Goal: Task Accomplishment & Management: Manage account settings

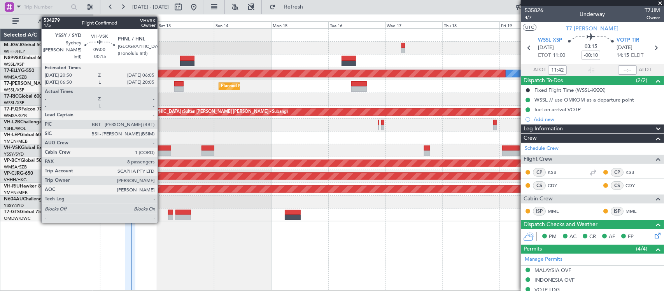
click at [161, 156] on div at bounding box center [160, 153] width 22 height 5
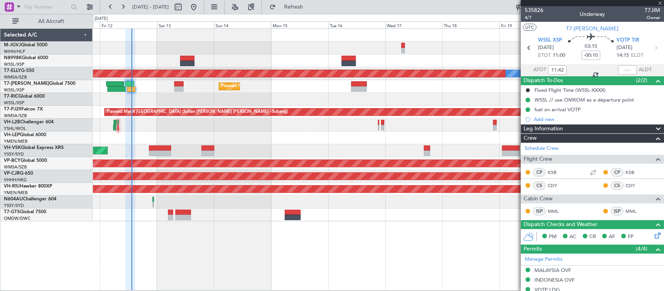
type input "-00:15"
type input "8"
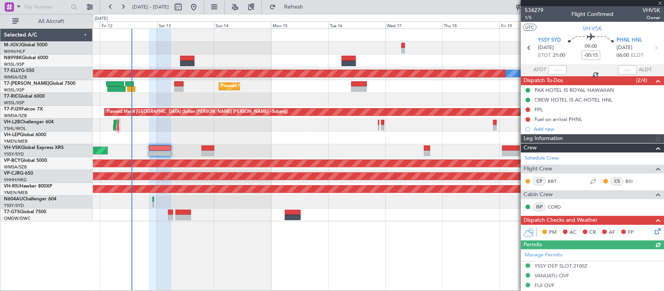
type input "[PERSON_NAME] (BTA)"
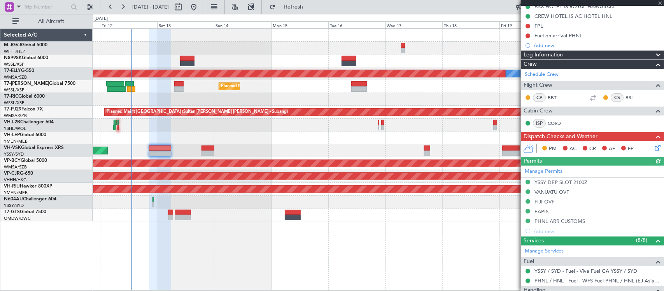
scroll to position [81, 0]
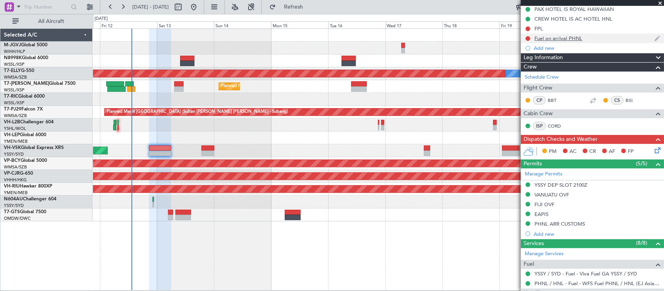
click at [525, 38] on div at bounding box center [528, 38] width 6 height 6
click at [526, 38] on button at bounding box center [527, 38] width 5 height 5
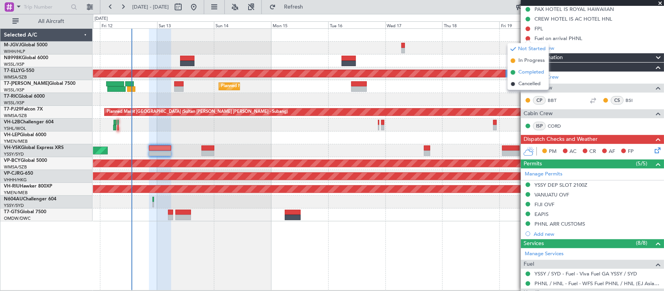
click at [523, 69] on span "Completed" at bounding box center [531, 72] width 26 height 8
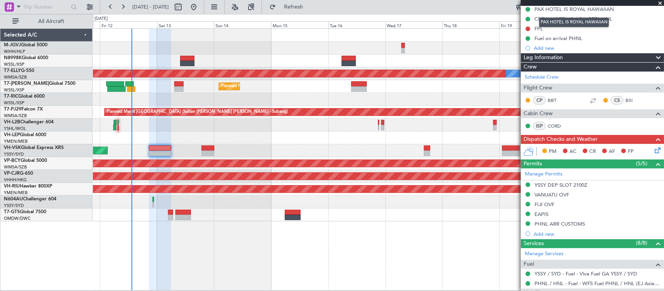
click at [539, 30] on mat-tooltip-component "PAX HOTEL IS ROYAL HAWAIIAN" at bounding box center [574, 22] width 81 height 21
click at [538, 28] on div "FPL" at bounding box center [538, 28] width 9 height 7
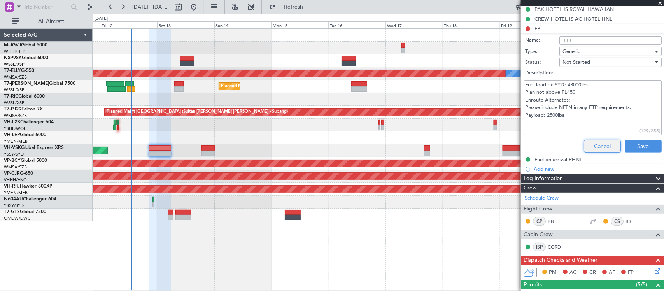
click at [595, 145] on button "Cancel" at bounding box center [602, 146] width 37 height 12
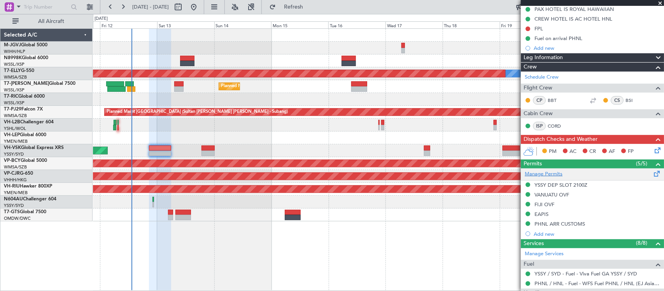
click at [560, 174] on link "Manage Permits" at bounding box center [544, 174] width 38 height 8
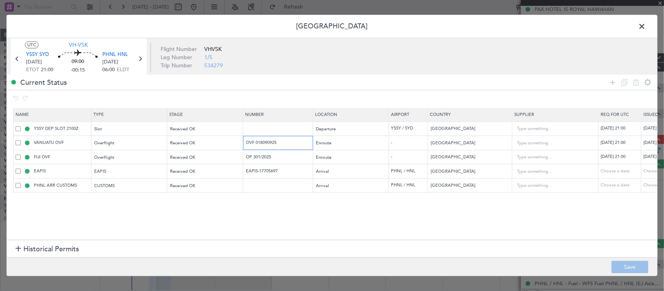
click at [272, 145] on input "OVF 018090925" at bounding box center [279, 143] width 68 height 7
click at [270, 154] on td "OP 301/2025" at bounding box center [278, 157] width 70 height 14
click at [269, 156] on input "OP 301/2025" at bounding box center [279, 157] width 68 height 7
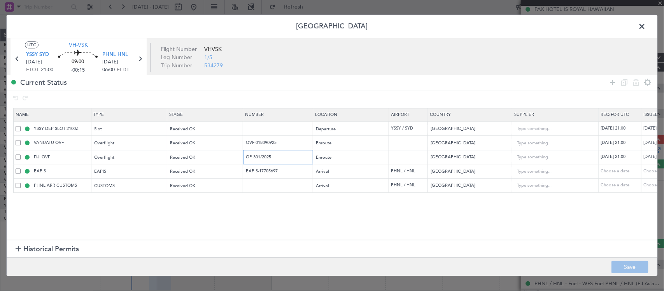
click at [269, 156] on input "OP 301/2025" at bounding box center [279, 157] width 68 height 7
click at [646, 25] on span at bounding box center [646, 29] width 0 height 16
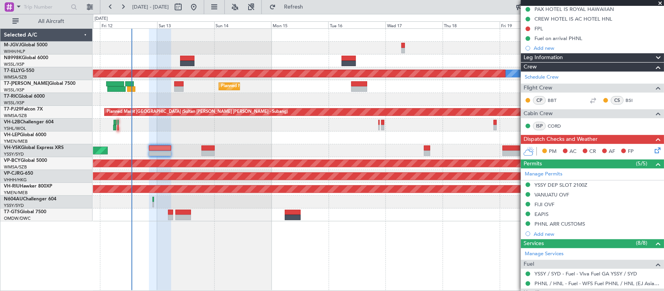
click at [646, 150] on div "PM AC CR AF FP" at bounding box center [592, 152] width 143 height 16
click at [653, 150] on icon at bounding box center [656, 149] width 6 height 6
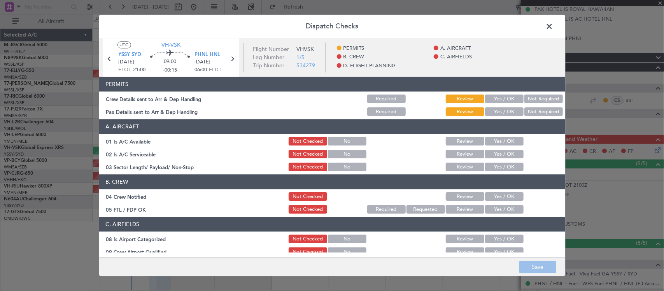
click at [492, 104] on div "Yes / OK" at bounding box center [503, 99] width 39 height 11
click at [495, 102] on button "Yes / OK" at bounding box center [504, 99] width 39 height 9
click at [496, 112] on button "Yes / OK" at bounding box center [504, 112] width 39 height 9
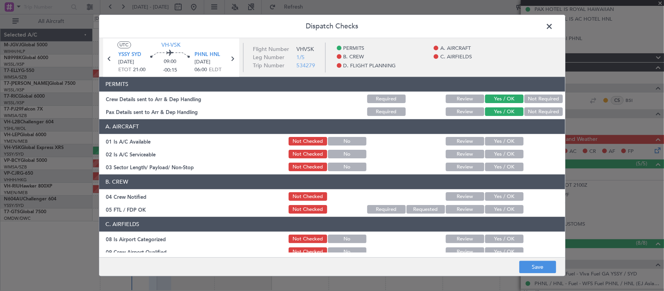
click at [496, 138] on button "Yes / OK" at bounding box center [504, 141] width 39 height 9
click at [496, 149] on div "Yes / OK" at bounding box center [503, 154] width 39 height 11
click at [495, 154] on button "Yes / OK" at bounding box center [504, 154] width 39 height 9
click at [499, 168] on button "Yes / OK" at bounding box center [504, 167] width 39 height 9
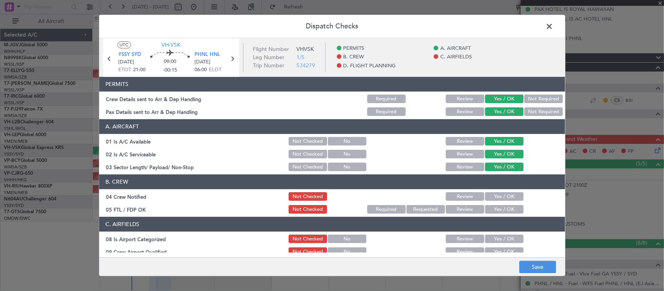
click at [497, 197] on button "Yes / OK" at bounding box center [504, 197] width 39 height 9
click at [493, 216] on article "PERMITS Crew Details sent to Arr & Dep Handling Required Review Yes / OK Not Re…" at bounding box center [332, 164] width 466 height 175
click at [494, 210] on button "Yes / OK" at bounding box center [504, 209] width 39 height 9
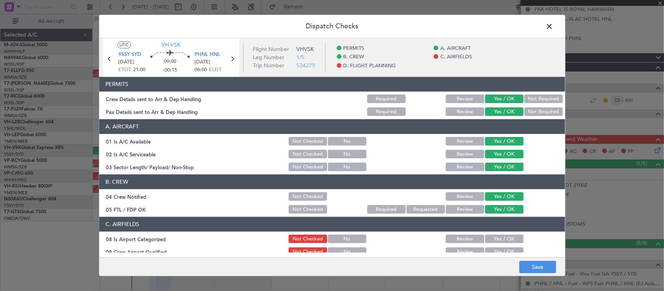
click at [491, 239] on button "Yes / OK" at bounding box center [504, 239] width 39 height 9
click at [491, 251] on button "Yes / OK" at bounding box center [504, 252] width 39 height 9
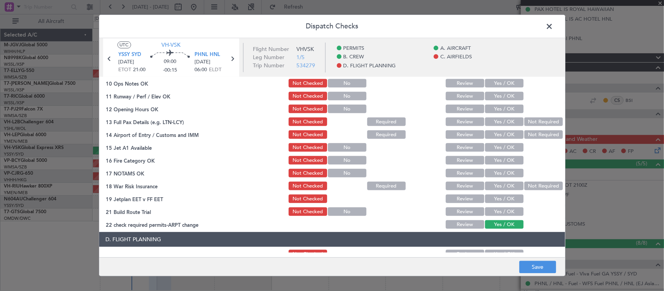
scroll to position [162, 0]
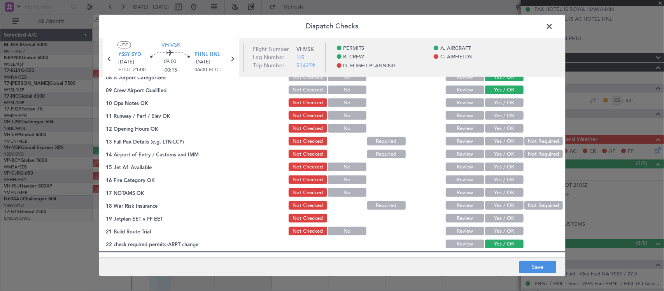
click at [508, 102] on button "Yes / OK" at bounding box center [504, 103] width 39 height 9
click at [510, 120] on div "Yes / OK" at bounding box center [503, 115] width 39 height 11
click at [509, 114] on button "Yes / OK" at bounding box center [504, 116] width 39 height 9
click at [508, 126] on button "Yes / OK" at bounding box center [504, 128] width 39 height 9
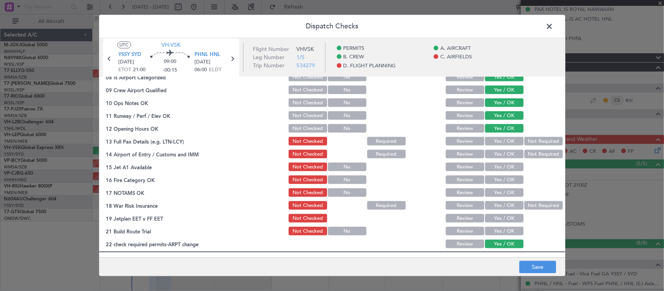
drag, startPoint x: 507, startPoint y: 140, endPoint x: 510, endPoint y: 149, distance: 9.4
click at [508, 140] on button "Yes / OK" at bounding box center [504, 141] width 39 height 9
click at [508, 158] on button "Yes / OK" at bounding box center [504, 154] width 39 height 9
click at [506, 164] on button "Yes / OK" at bounding box center [504, 167] width 39 height 9
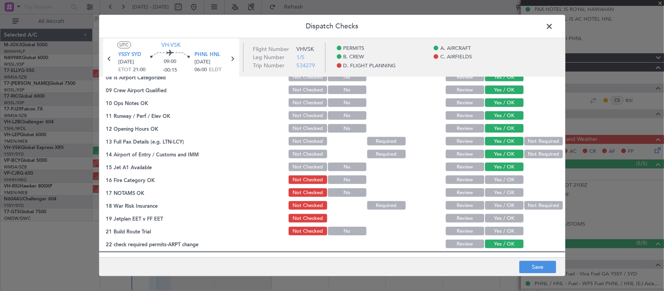
click at [506, 181] on button "Yes / OK" at bounding box center [504, 180] width 39 height 9
click at [505, 189] on button "Yes / OK" at bounding box center [504, 193] width 39 height 9
click at [504, 201] on button "Yes / OK" at bounding box center [504, 205] width 39 height 9
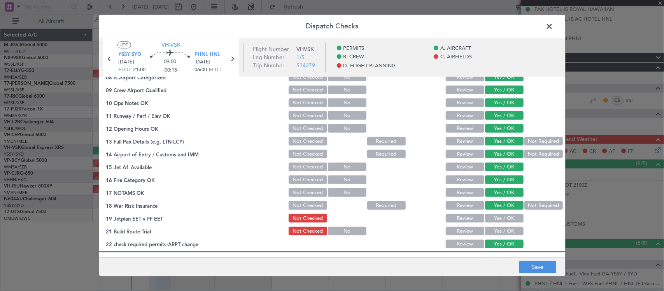
click at [525, 204] on button "Not Required" at bounding box center [543, 205] width 39 height 9
click at [504, 220] on button "Yes / OK" at bounding box center [504, 218] width 39 height 9
click at [501, 231] on button "Yes / OK" at bounding box center [504, 231] width 39 height 9
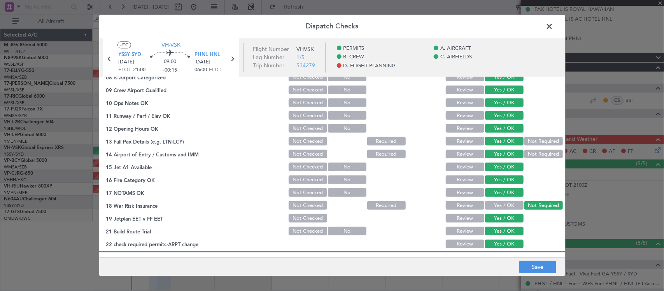
scroll to position [280, 0]
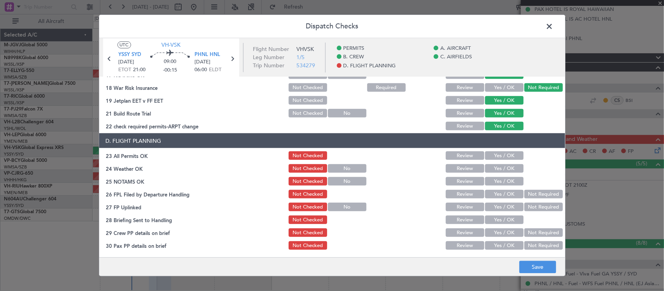
click at [503, 155] on button "Yes / OK" at bounding box center [504, 155] width 39 height 9
click at [504, 166] on button "Yes / OK" at bounding box center [504, 168] width 39 height 9
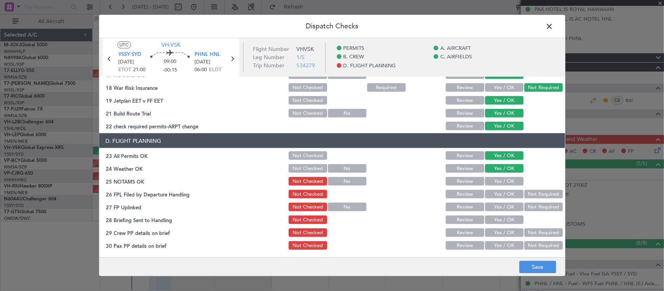
click at [504, 180] on button "Yes / OK" at bounding box center [504, 181] width 39 height 9
click at [538, 190] on button "Not Required" at bounding box center [543, 194] width 39 height 9
click at [506, 207] on button "Yes / OK" at bounding box center [504, 207] width 39 height 9
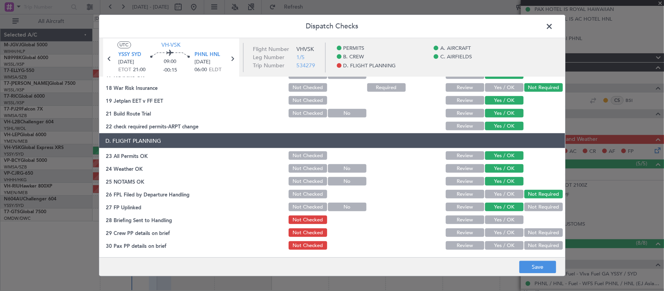
click at [465, 219] on button "Review" at bounding box center [465, 219] width 39 height 9
click at [485, 231] on button "Yes / OK" at bounding box center [504, 232] width 39 height 9
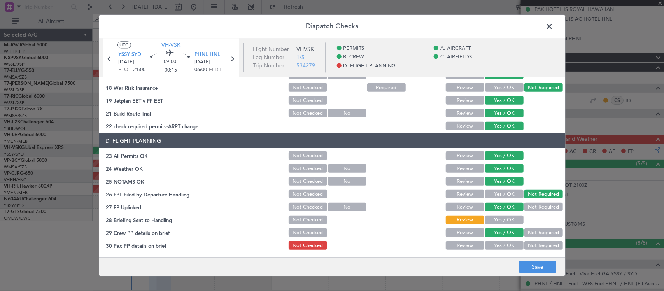
click at [490, 244] on button "Yes / OK" at bounding box center [504, 245] width 39 height 9
click at [553, 270] on button "Save" at bounding box center [537, 267] width 37 height 12
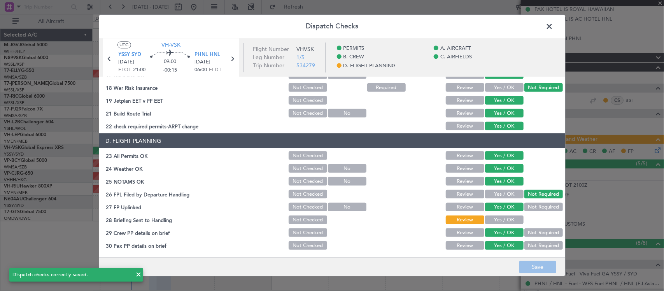
click at [553, 27] on span at bounding box center [553, 29] width 0 height 16
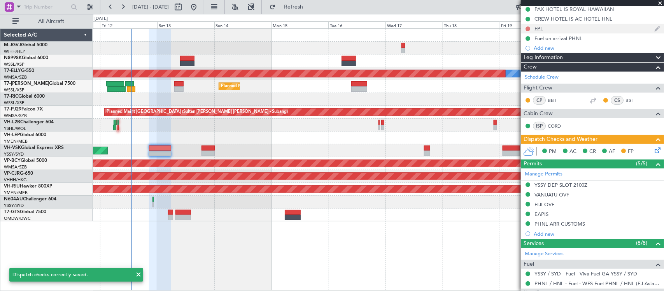
click at [527, 26] on button at bounding box center [527, 28] width 5 height 5
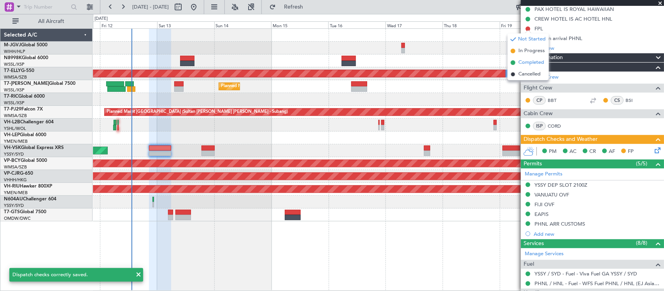
click at [532, 59] on span "Completed" at bounding box center [531, 63] width 26 height 8
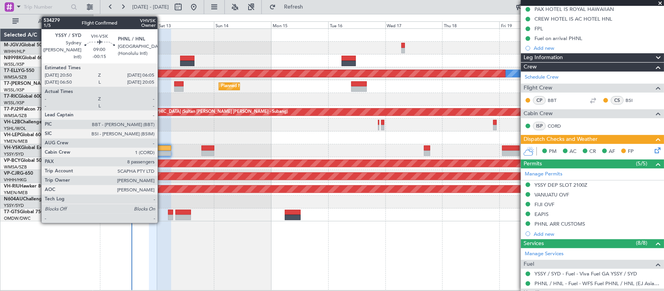
click at [161, 147] on div at bounding box center [160, 147] width 22 height 5
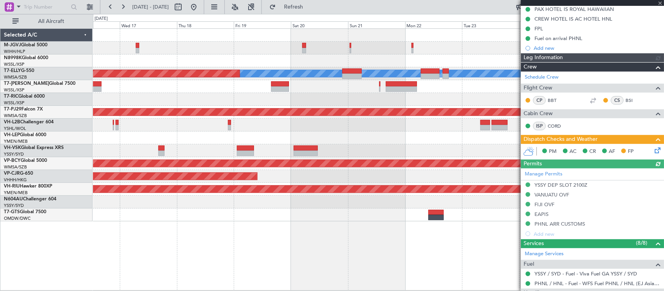
click at [220, 146] on div "[PERSON_NAME] Planned Maint [GEOGRAPHIC_DATA] ([GEOGRAPHIC_DATA]) Planned Maint…" at bounding box center [378, 125] width 571 height 193
type input "[PERSON_NAME] (BTA)"
click at [241, 127] on div at bounding box center [378, 125] width 571 height 13
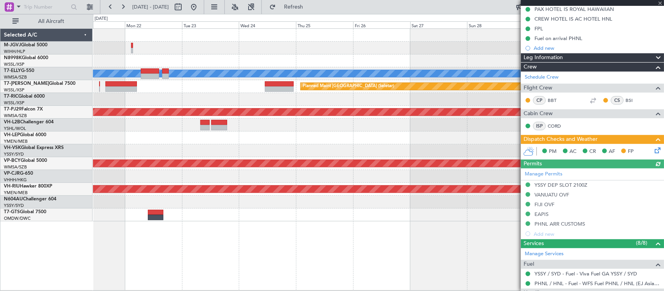
click at [175, 133] on div "[PERSON_NAME] Planned Maint [GEOGRAPHIC_DATA] ([GEOGRAPHIC_DATA]) Planned Maint…" at bounding box center [378, 125] width 571 height 193
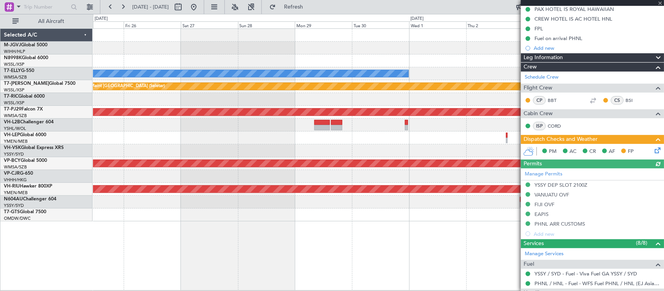
click at [168, 131] on div "[PERSON_NAME] Planned Maint [GEOGRAPHIC_DATA] (Seletar) Planned Maint [GEOGRAPH…" at bounding box center [378, 125] width 571 height 193
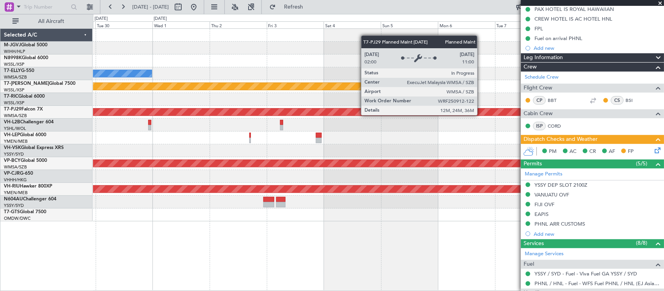
click at [195, 129] on div "[PERSON_NAME] Planned Maint [GEOGRAPHIC_DATA] (Seletar) Planned Maint [GEOGRAPH…" at bounding box center [378, 125] width 571 height 193
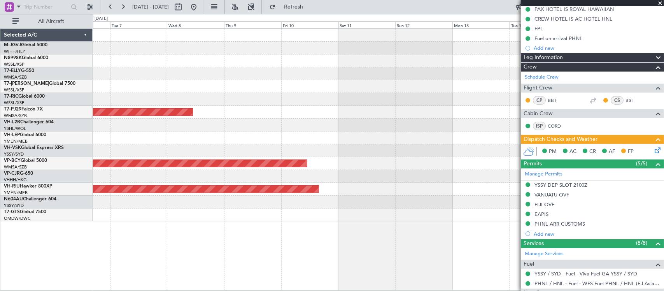
click at [198, 129] on div at bounding box center [378, 125] width 571 height 13
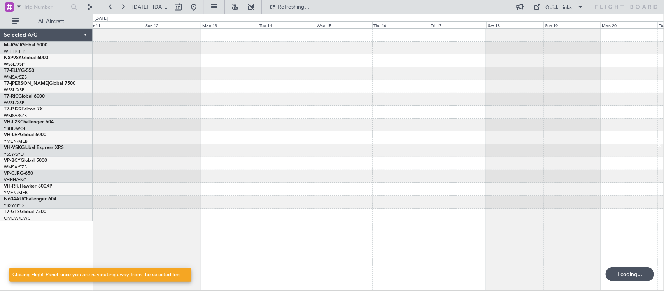
scroll to position [0, 0]
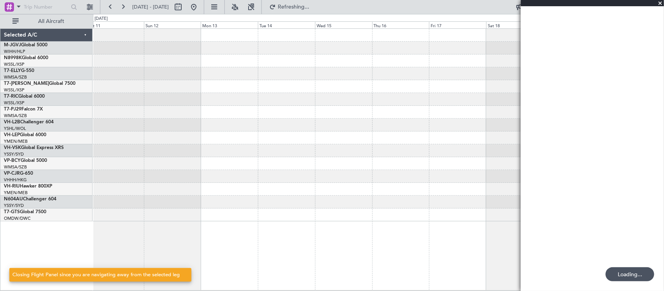
click at [238, 123] on div at bounding box center [378, 125] width 571 height 13
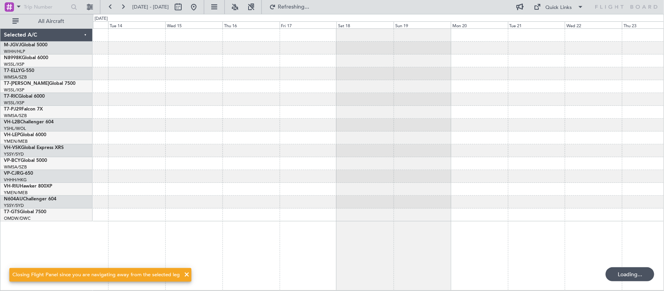
click at [228, 127] on div at bounding box center [378, 125] width 571 height 193
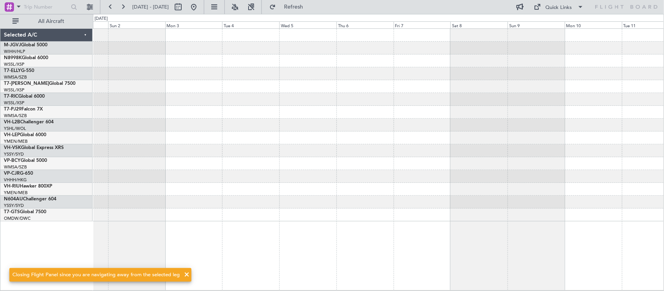
click at [184, 133] on div at bounding box center [378, 125] width 571 height 193
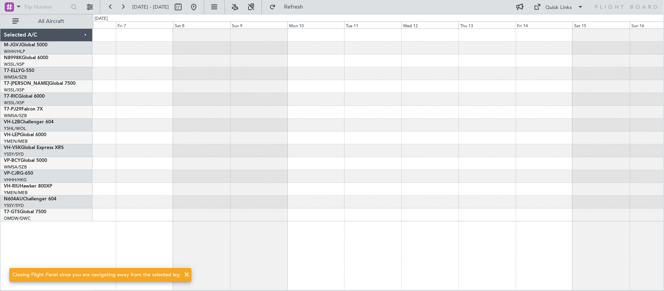
click at [226, 124] on div at bounding box center [378, 125] width 571 height 193
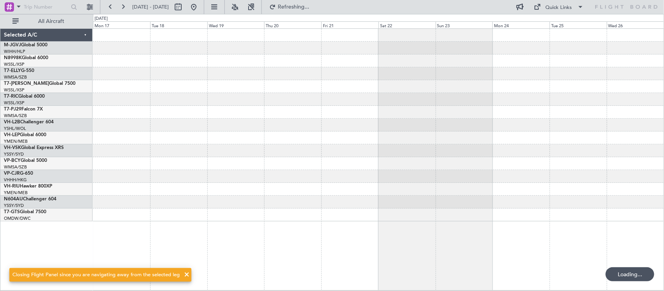
click at [212, 129] on div at bounding box center [378, 125] width 571 height 13
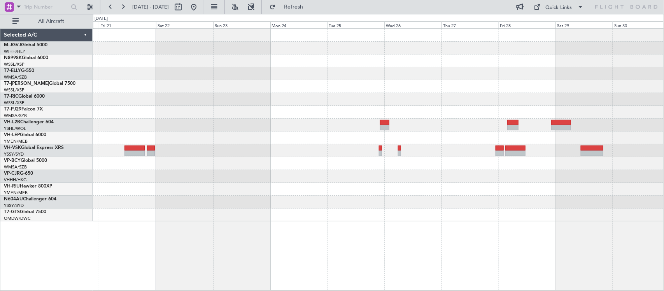
click at [508, 184] on div at bounding box center [378, 189] width 571 height 13
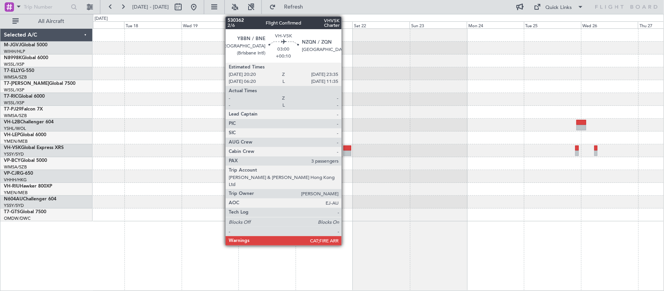
click at [345, 148] on div at bounding box center [347, 147] width 8 height 5
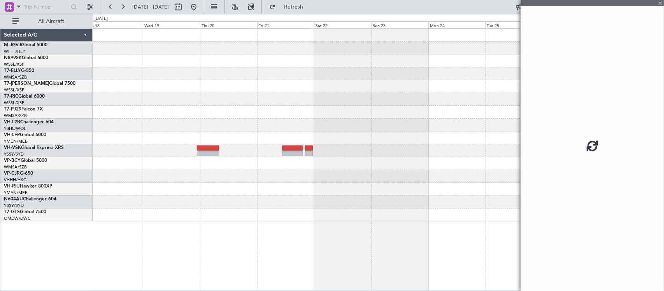
click at [409, 158] on div at bounding box center [378, 125] width 571 height 193
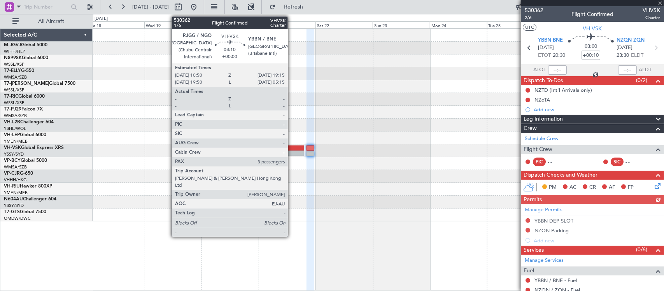
click at [292, 148] on div at bounding box center [294, 147] width 20 height 5
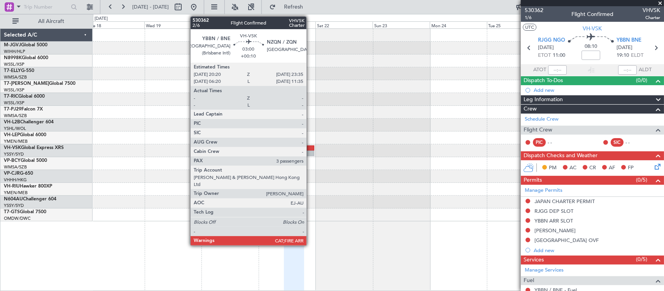
click at [310, 151] on div at bounding box center [310, 153] width 8 height 5
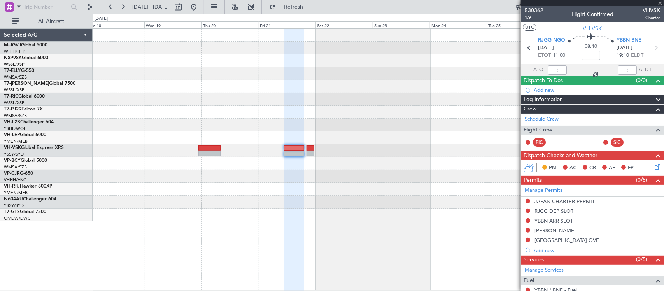
type input "+00:10"
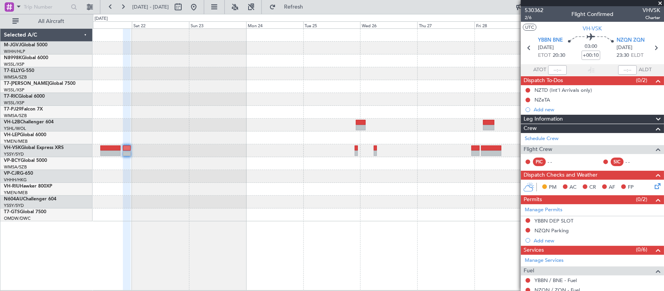
click at [223, 114] on div at bounding box center [378, 125] width 571 height 193
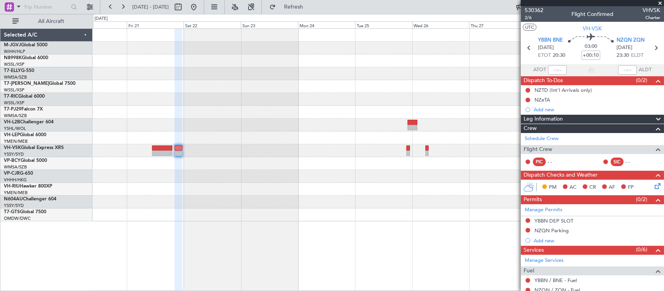
click at [465, 106] on div at bounding box center [378, 112] width 571 height 13
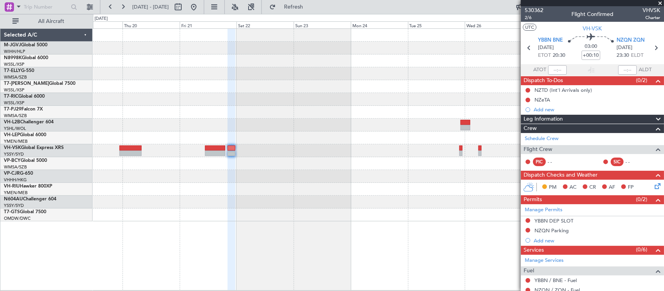
click at [413, 113] on div at bounding box center [378, 112] width 571 height 13
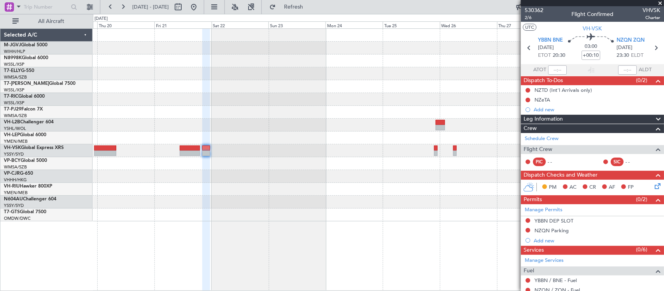
click at [382, 143] on div at bounding box center [378, 125] width 571 height 193
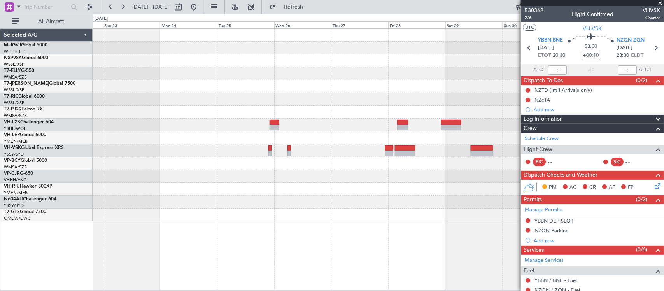
click at [198, 164] on div at bounding box center [378, 125] width 571 height 193
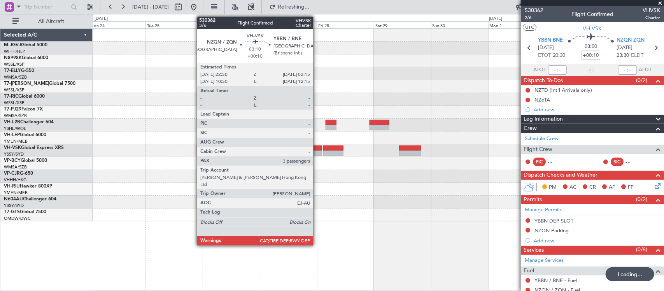
click at [317, 152] on div at bounding box center [317, 153] width 8 height 5
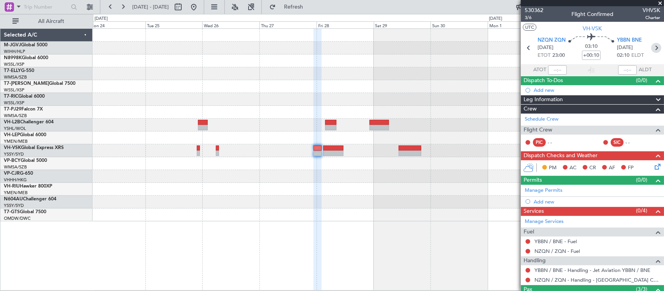
click at [651, 47] on icon at bounding box center [656, 48] width 10 height 10
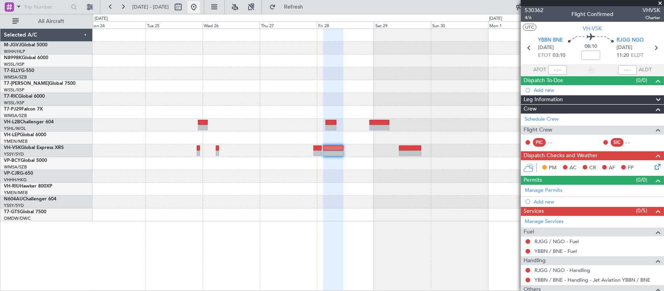
click at [200, 6] on button at bounding box center [193, 7] width 12 height 12
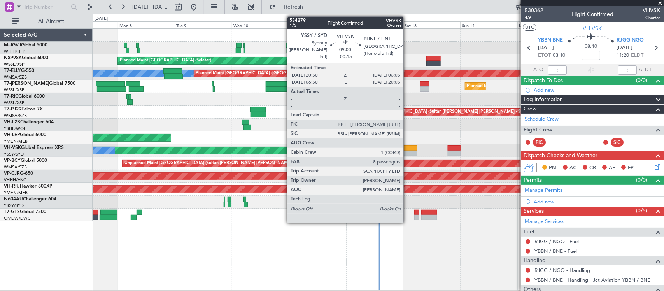
click at [408, 147] on div at bounding box center [406, 147] width 22 height 5
click at [407, 151] on div at bounding box center [406, 153] width 22 height 5
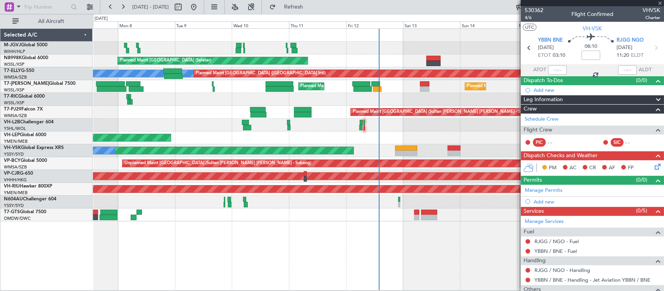
type input "-00:15"
type input "8"
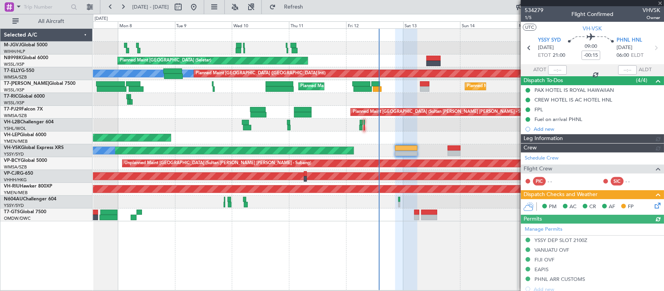
type input "[PERSON_NAME] (BTA)"
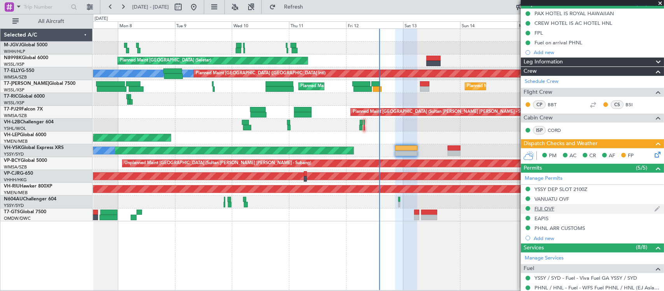
scroll to position [162, 0]
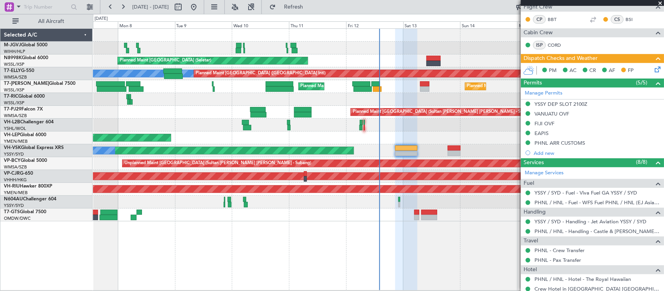
click at [645, 70] on div "PM AC CR AF FP" at bounding box center [596, 71] width 114 height 12
click at [653, 70] on icon at bounding box center [656, 68] width 6 height 6
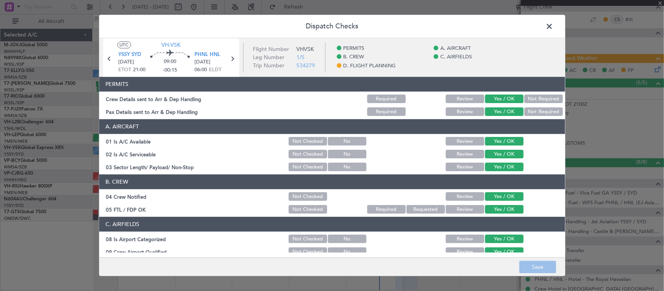
scroll to position [280, 0]
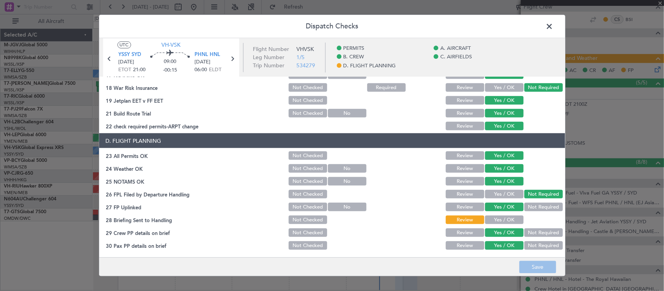
click at [500, 219] on button "Yes / OK" at bounding box center [504, 219] width 39 height 9
click at [534, 269] on button "Save" at bounding box center [537, 267] width 37 height 12
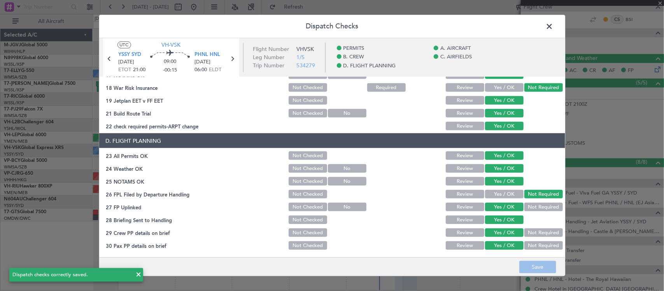
click at [553, 26] on span at bounding box center [553, 29] width 0 height 16
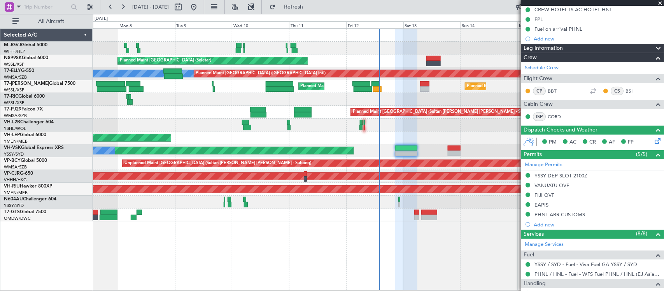
scroll to position [0, 0]
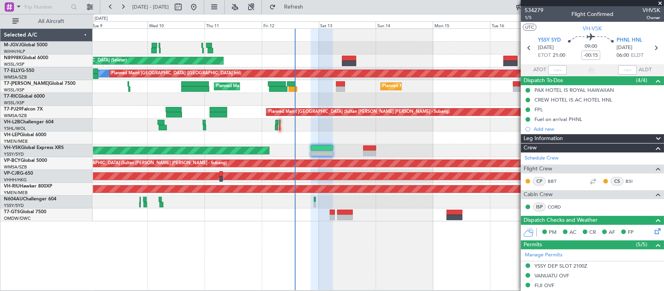
click at [381, 152] on div "Unplanned Maint Sydney ([PERSON_NAME] Intl) No Crew" at bounding box center [378, 150] width 571 height 13
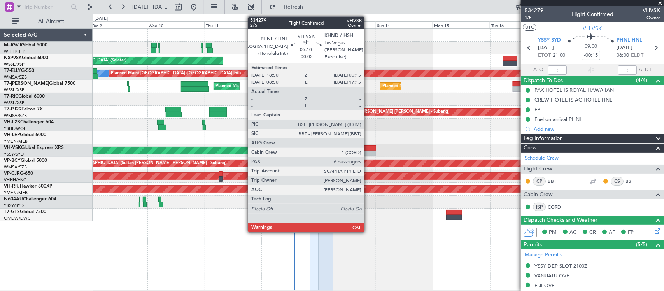
click at [368, 152] on div at bounding box center [369, 153] width 13 height 5
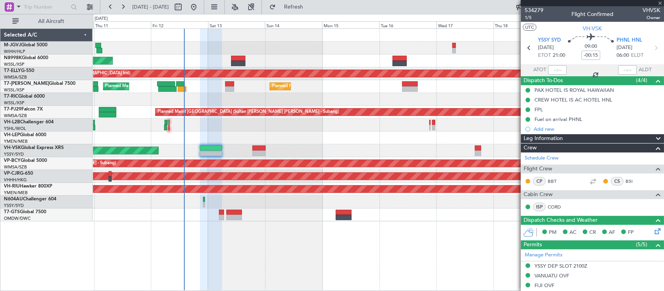
click at [312, 181] on div "Planned Maint [GEOGRAPHIC_DATA] (Seletar) [PERSON_NAME] Planned Maint [GEOGRAPH…" at bounding box center [378, 125] width 571 height 193
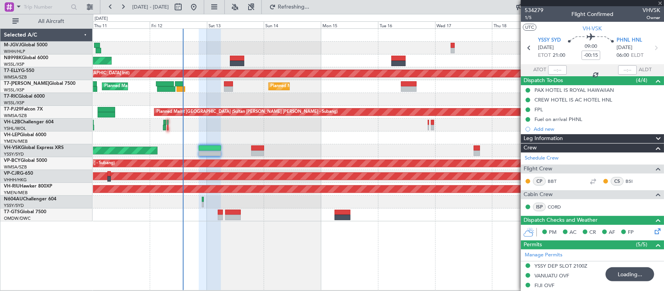
type input "-00:05"
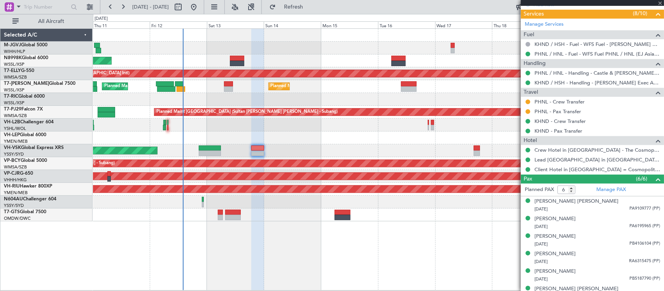
scroll to position [243, 0]
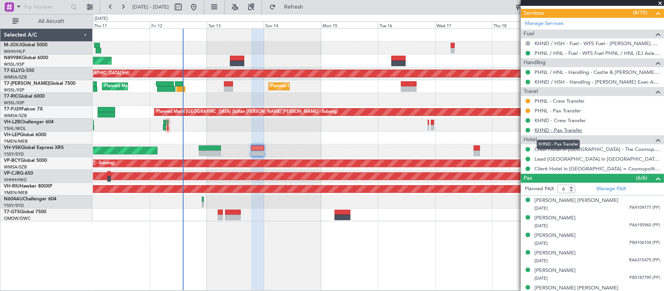
click at [552, 132] on link "KHND - Pax Transfer" at bounding box center [558, 130] width 48 height 7
click at [557, 123] on link "KHND - Crew Transfer" at bounding box center [559, 120] width 51 height 7
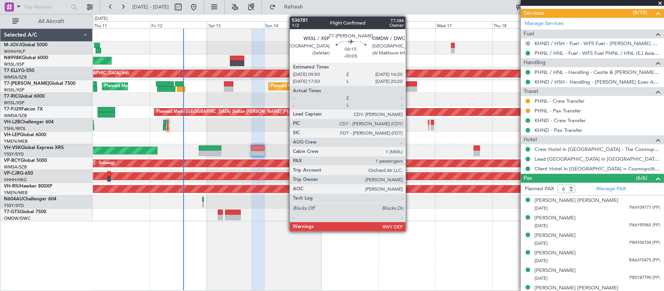
click at [410, 85] on div at bounding box center [409, 83] width 16 height 5
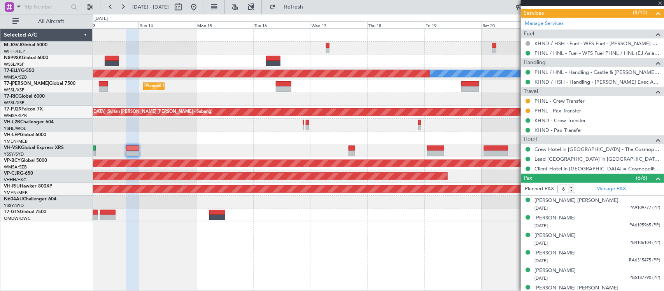
click at [282, 133] on div "Planned Maint [GEOGRAPHIC_DATA] (Seletar) [PERSON_NAME] Planned Maint [GEOGRAPH…" at bounding box center [378, 125] width 571 height 193
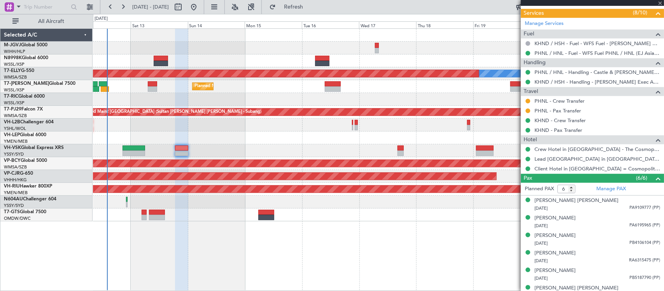
click at [381, 131] on div at bounding box center [378, 137] width 571 height 13
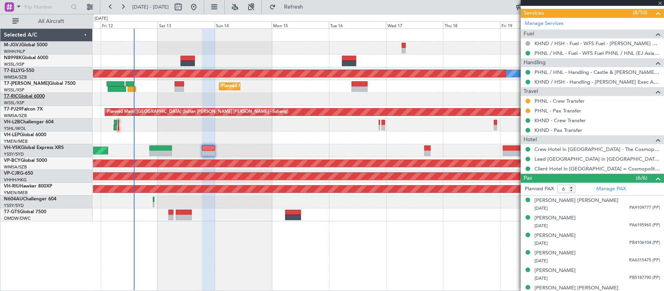
type input "1"
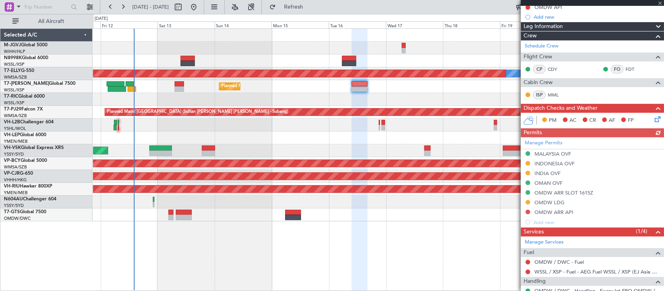
scroll to position [157, 0]
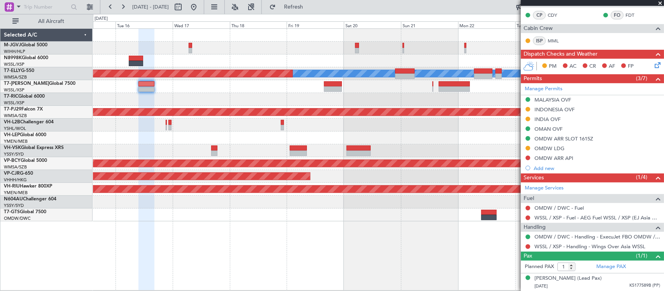
click at [269, 227] on div "[PERSON_NAME] Planned Maint [GEOGRAPHIC_DATA] ([GEOGRAPHIC_DATA]) Planned Maint…" at bounding box center [378, 159] width 571 height 262
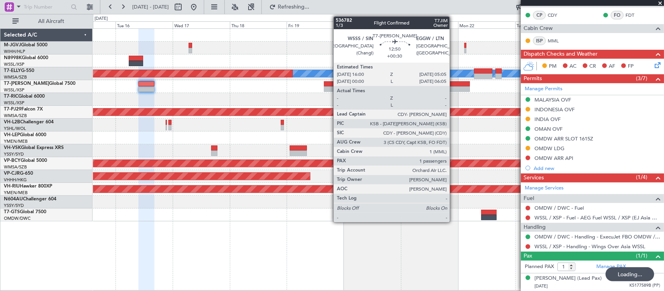
click at [454, 87] on div at bounding box center [454, 88] width 31 height 5
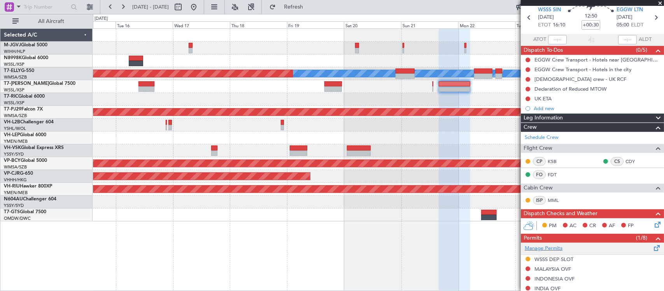
scroll to position [0, 0]
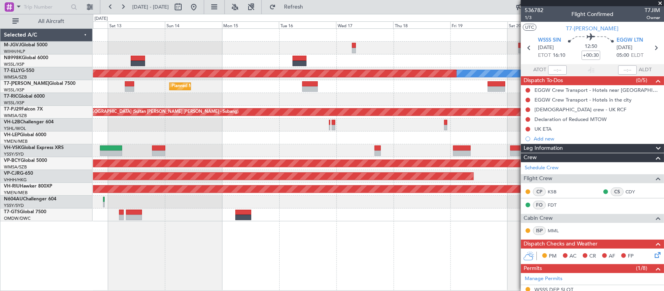
click at [423, 95] on div at bounding box center [378, 99] width 571 height 13
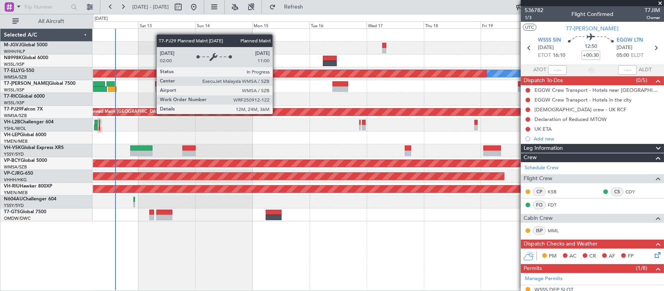
click at [338, 111] on div "Planned Maint [GEOGRAPHIC_DATA] (Sultan [PERSON_NAME] [PERSON_NAME] - Subang)" at bounding box center [660, 112] width 1148 height 7
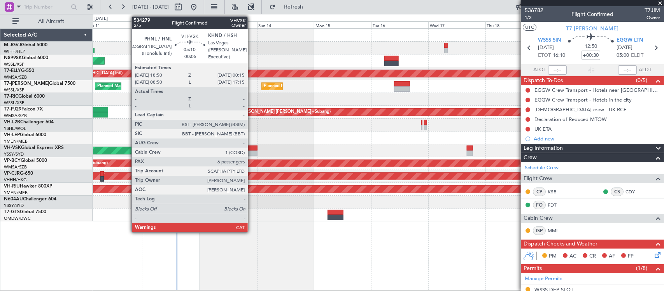
click at [251, 148] on div at bounding box center [250, 147] width 13 height 5
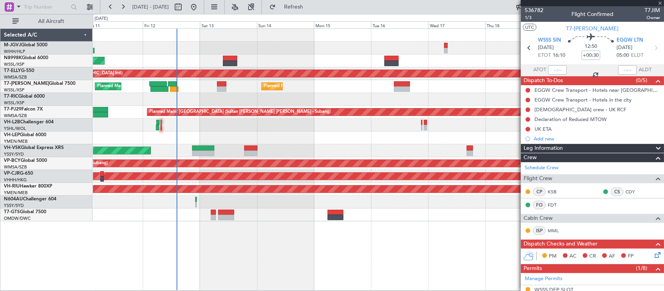
type input "-00:05"
type input "6"
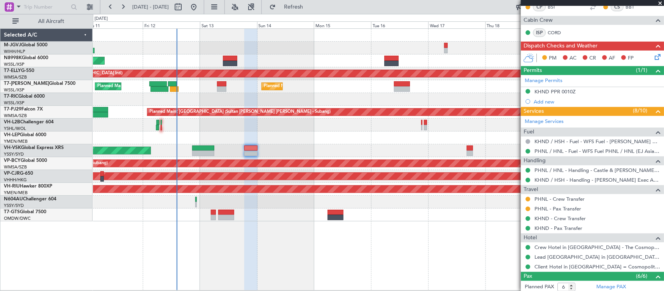
scroll to position [162, 0]
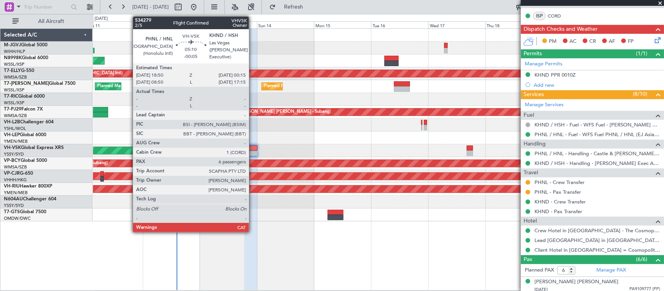
click at [253, 149] on div at bounding box center [250, 147] width 13 height 5
click at [252, 150] on div at bounding box center [250, 147] width 13 height 5
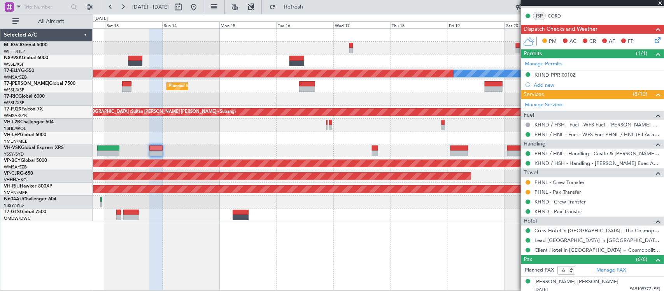
click at [269, 137] on div at bounding box center [378, 137] width 571 height 13
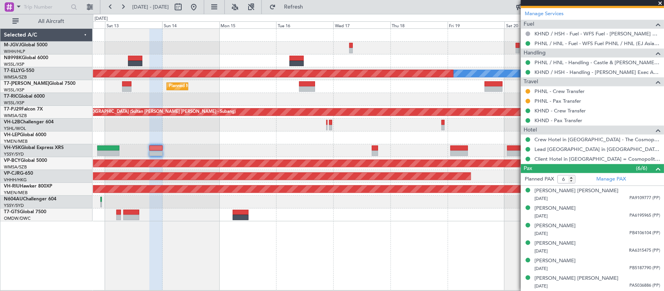
scroll to position [0, 0]
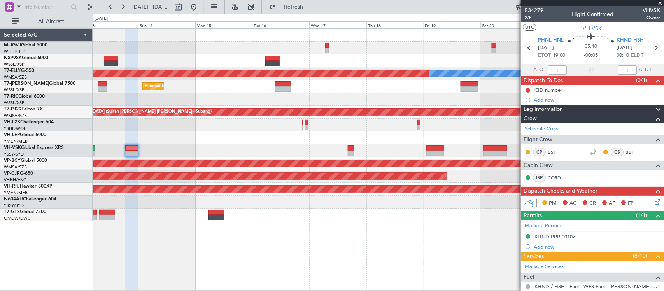
click at [355, 222] on div "Planned Maint [GEOGRAPHIC_DATA] (Seletar) [PERSON_NAME] Planned Maint [GEOGRAPH…" at bounding box center [378, 159] width 571 height 262
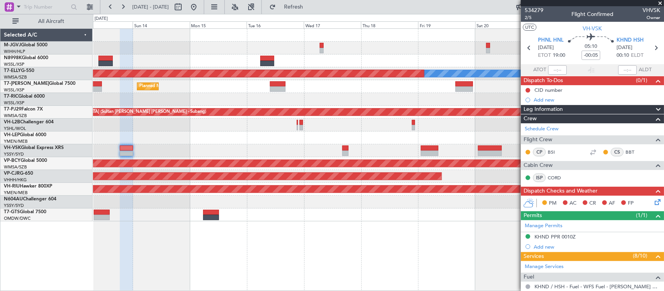
click at [374, 240] on div "Planned Maint [GEOGRAPHIC_DATA] (Seletar) [PERSON_NAME] Planned Maint [GEOGRAPH…" at bounding box center [378, 159] width 571 height 263
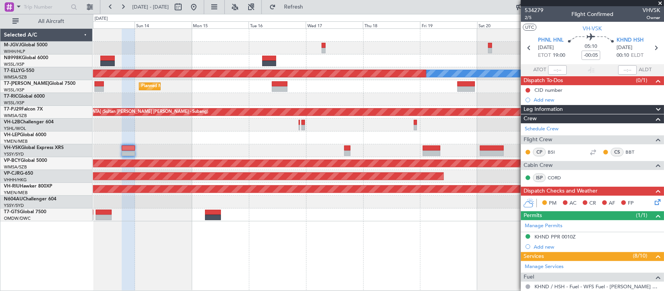
click at [382, 219] on div at bounding box center [378, 214] width 571 height 13
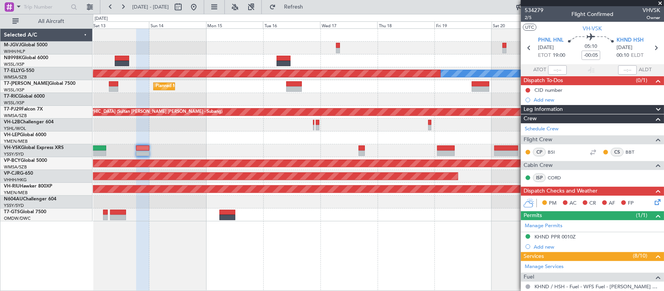
click at [386, 218] on div at bounding box center [378, 214] width 571 height 13
drag, startPoint x: 551, startPoint y: 150, endPoint x: 636, endPoint y: 152, distance: 85.2
click at [551, 150] on link "BSI" at bounding box center [557, 152] width 18 height 7
click at [625, 149] on link "BBT" at bounding box center [634, 152] width 18 height 7
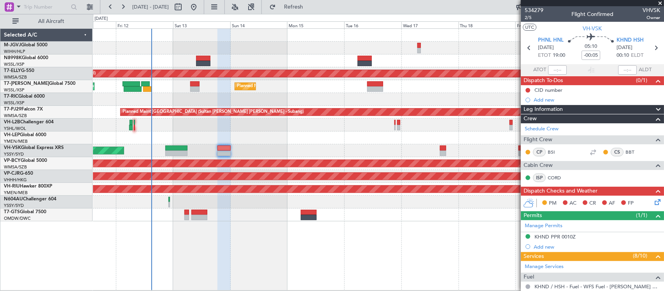
click at [316, 140] on div at bounding box center [378, 137] width 571 height 13
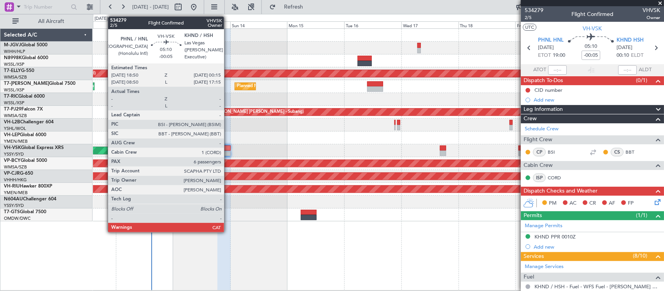
click at [228, 149] on div at bounding box center [223, 147] width 13 height 5
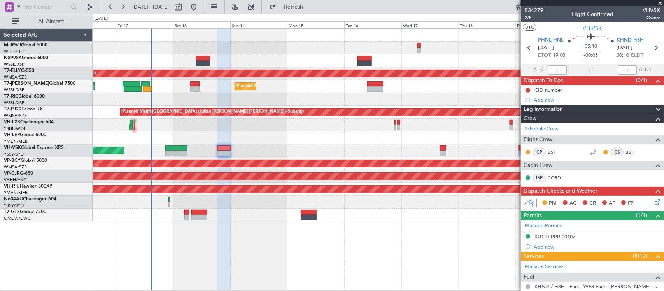
click at [653, 204] on icon at bounding box center [656, 201] width 6 height 6
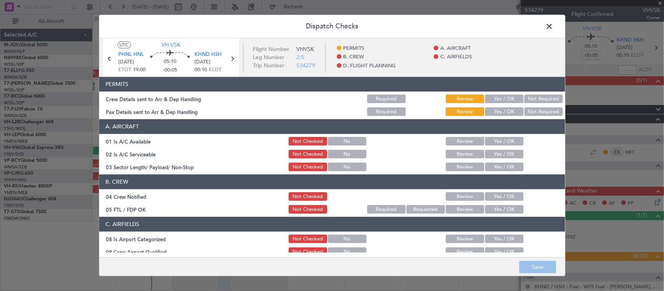
click at [503, 102] on button "Yes / OK" at bounding box center [504, 99] width 39 height 9
click at [504, 110] on button "Yes / OK" at bounding box center [504, 112] width 39 height 9
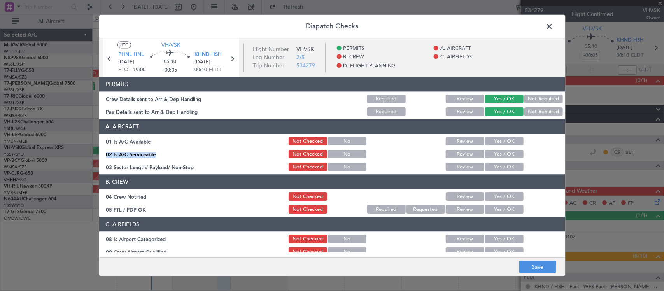
click at [506, 148] on section "A. AIRCRAFT 01 Is A/C Available Not Checked No Review Yes / OK 02 Is A/C Servic…" at bounding box center [332, 145] width 466 height 53
click at [503, 152] on button "Yes / OK" at bounding box center [504, 154] width 39 height 9
click at [503, 143] on button "Yes / OK" at bounding box center [504, 141] width 39 height 9
click at [503, 170] on button "Yes / OK" at bounding box center [504, 167] width 39 height 9
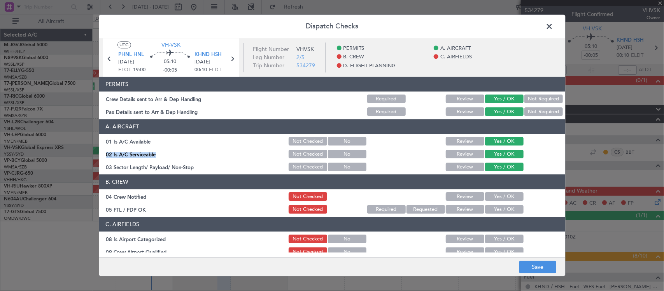
click at [527, 155] on div at bounding box center [542, 154] width 39 height 11
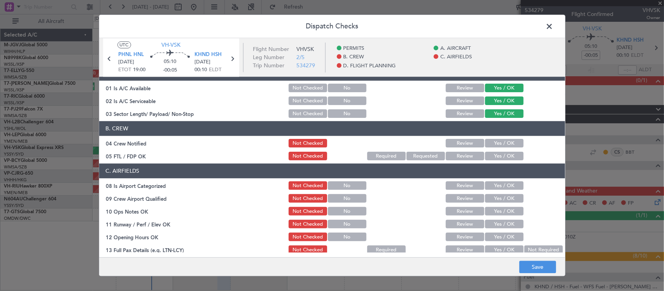
scroll to position [81, 0]
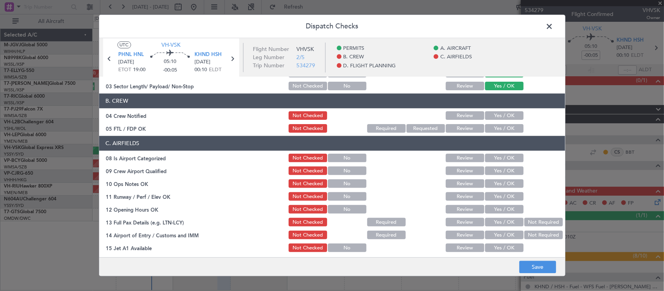
click at [512, 118] on button "Yes / OK" at bounding box center [504, 116] width 39 height 9
click at [511, 125] on button "Yes / OK" at bounding box center [504, 128] width 39 height 9
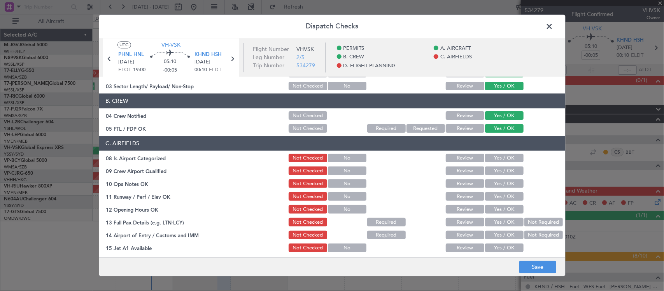
click at [505, 158] on button "Yes / OK" at bounding box center [504, 158] width 39 height 9
click at [504, 168] on button "Yes / OK" at bounding box center [504, 171] width 39 height 9
click at [504, 186] on button "Yes / OK" at bounding box center [504, 184] width 39 height 9
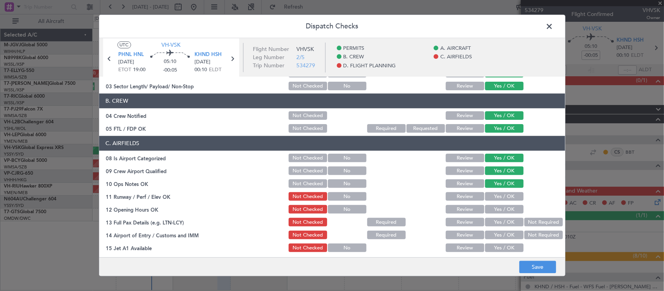
click at [506, 194] on button "Yes / OK" at bounding box center [504, 197] width 39 height 9
drag, startPoint x: 506, startPoint y: 205, endPoint x: 506, endPoint y: 219, distance: 13.6
click at [506, 206] on button "Yes / OK" at bounding box center [504, 209] width 39 height 9
click at [506, 220] on button "Yes / OK" at bounding box center [504, 222] width 39 height 9
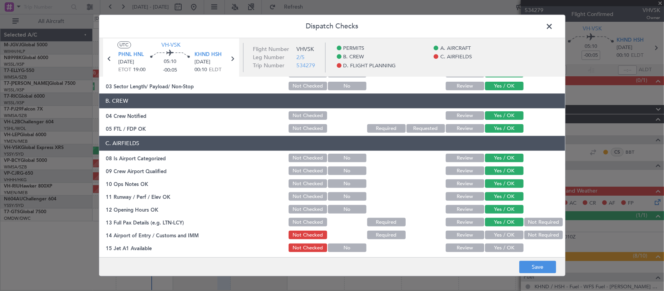
click at [524, 232] on button "Not Required" at bounding box center [543, 235] width 39 height 9
click at [507, 244] on button "Yes / OK" at bounding box center [504, 248] width 39 height 9
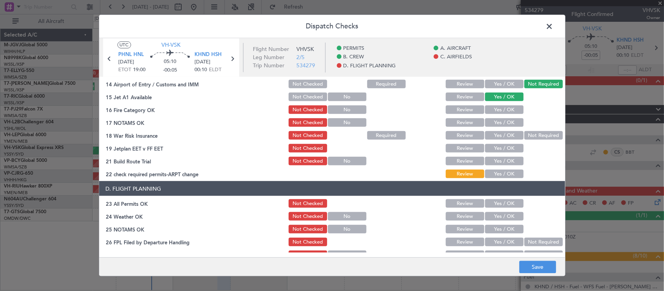
scroll to position [243, 0]
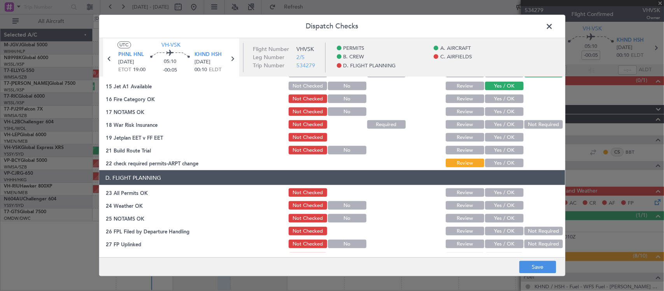
click at [510, 97] on button "Yes / OK" at bounding box center [504, 99] width 39 height 9
click at [510, 111] on button "Yes / OK" at bounding box center [504, 111] width 39 height 9
click at [528, 123] on button "Not Required" at bounding box center [543, 124] width 39 height 9
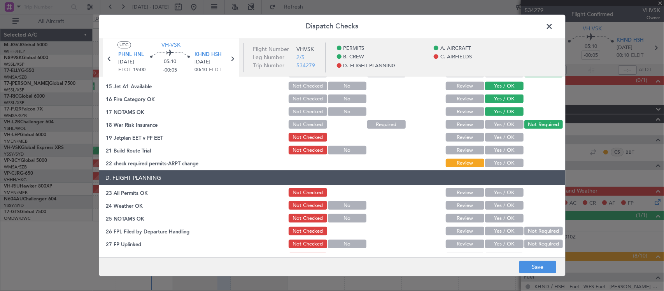
click at [504, 137] on button "Yes / OK" at bounding box center [504, 137] width 39 height 9
click at [504, 150] on button "Yes / OK" at bounding box center [504, 150] width 39 height 9
click at [504, 160] on button "Yes / OK" at bounding box center [504, 163] width 39 height 9
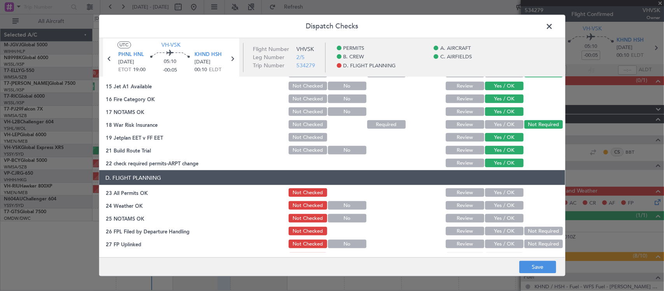
click at [532, 261] on footer "Save" at bounding box center [332, 266] width 466 height 19
click at [532, 265] on button "Save" at bounding box center [537, 267] width 37 height 12
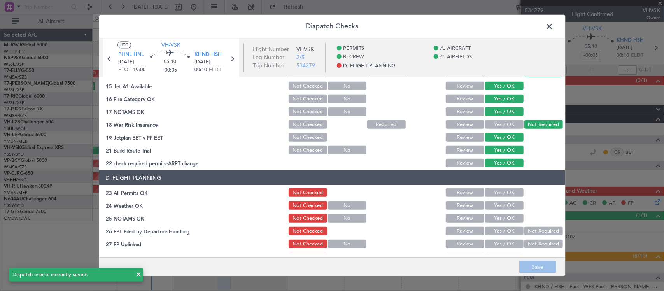
click at [553, 23] on span at bounding box center [553, 29] width 0 height 16
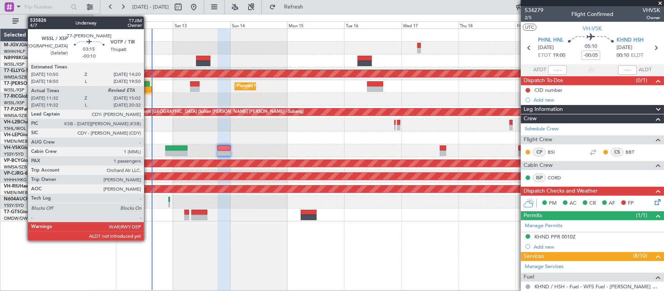
click at [148, 89] on div at bounding box center [147, 88] width 9 height 5
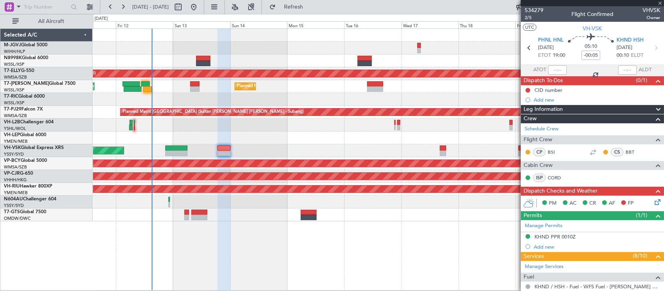
type input "-00:10"
type input "11:42"
type input "1"
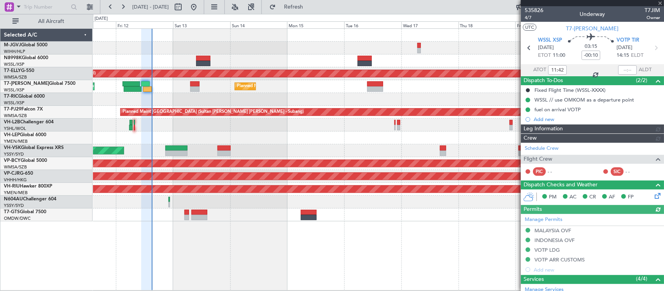
type input "[PERSON_NAME] (KYA)"
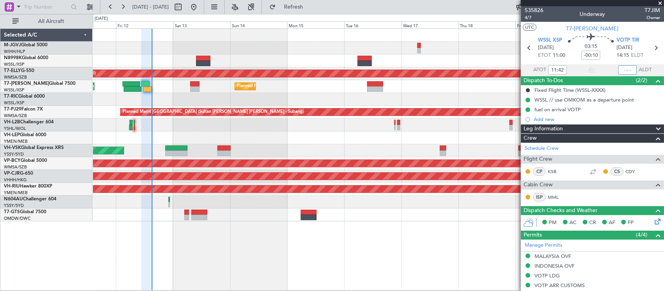
click at [625, 69] on input "text" at bounding box center [627, 69] width 19 height 9
type input "15:05"
type input "19:42"
type input "20:35"
type input "11:42"
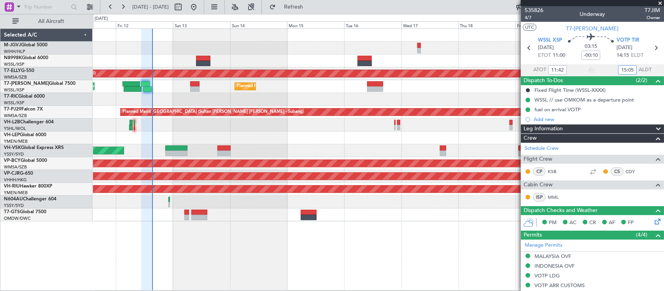
type input "15:05"
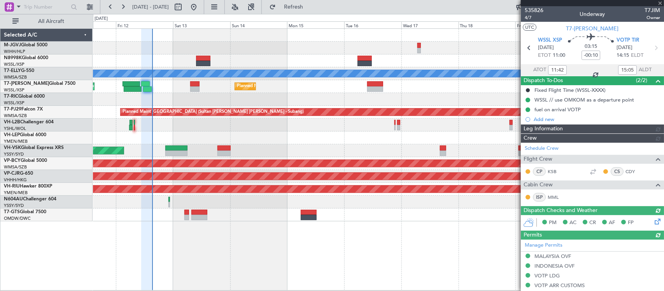
type input "[PERSON_NAME] (KYA)"
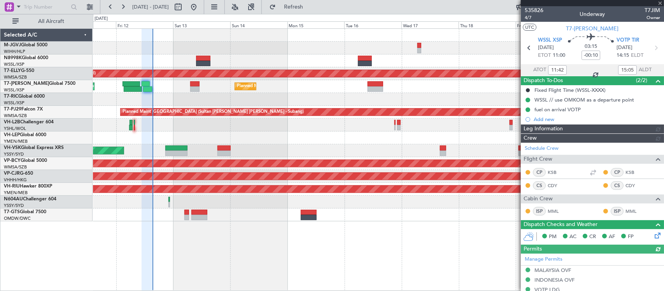
type input "[PERSON_NAME] (KYA)"
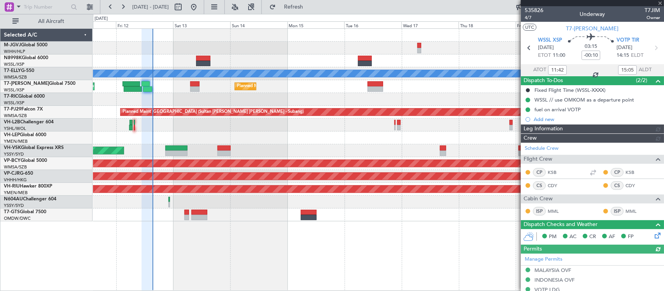
type input "[PERSON_NAME] (KYA)"
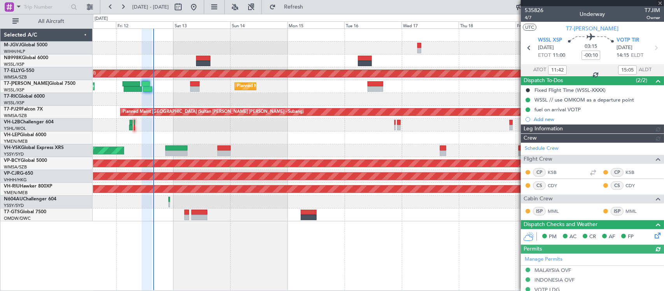
type input "[PERSON_NAME] (KYA)"
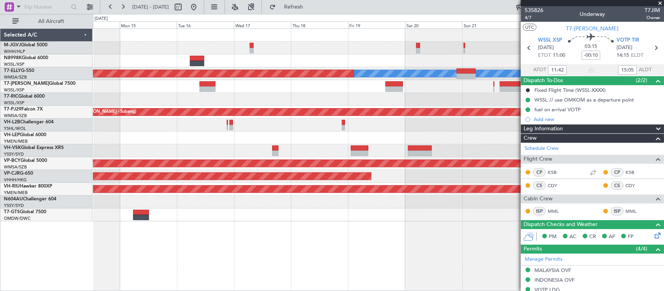
click at [253, 147] on div "MEL Planned Maint Dubai (Dubai Intl) Planned Maint Singapore (Seletar) Planned …" at bounding box center [378, 125] width 571 height 193
type input "[PERSON_NAME] (KYA)"
click at [395, 134] on div "MEL Planned Maint Dubai (Dubai Intl) Planned Maint Singapore (Seletar) Planned …" at bounding box center [378, 125] width 571 height 193
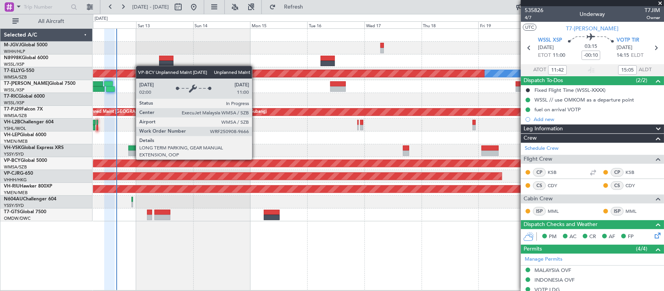
click at [378, 152] on div "Planned Maint Singapore (Seletar) MEL Planned Maint Dubai (Dubai Intl) Planned …" at bounding box center [378, 125] width 571 height 193
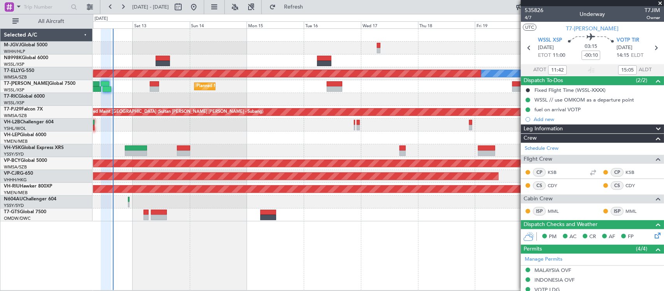
click at [230, 151] on div "Planned Maint Singapore (Seletar) MEL Planned Maint Dubai (Dubai Intl) Planned …" at bounding box center [378, 125] width 571 height 193
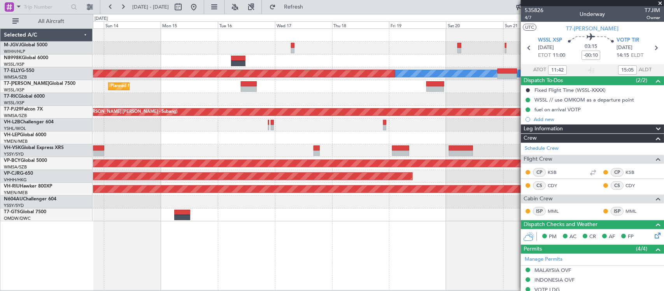
click at [334, 102] on div "Planned Maint Singapore (Seletar) MEL Planned Maint Dubai (Dubai Intl) Planned …" at bounding box center [378, 125] width 571 height 193
click at [200, 5] on button at bounding box center [193, 7] width 12 height 12
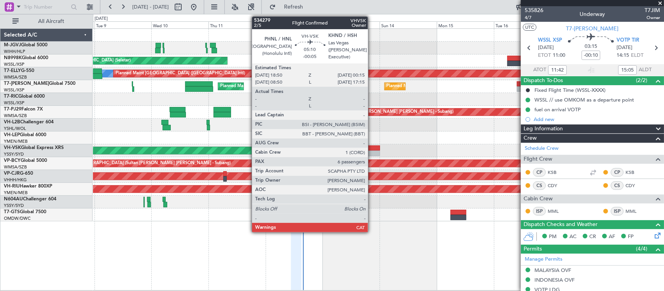
click at [372, 149] on div at bounding box center [373, 147] width 13 height 5
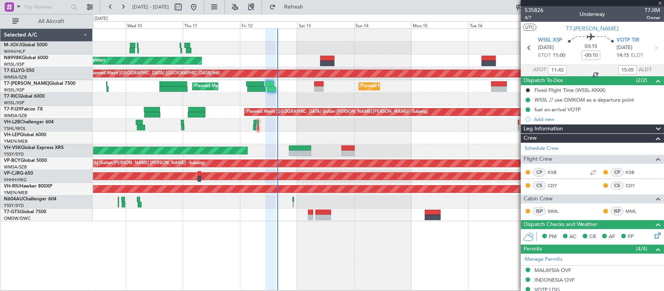
click at [382, 155] on div "Unplanned Maint Sydney ([PERSON_NAME] Intl) No Crew" at bounding box center [378, 150] width 571 height 13
type input "-00:05"
type input "6"
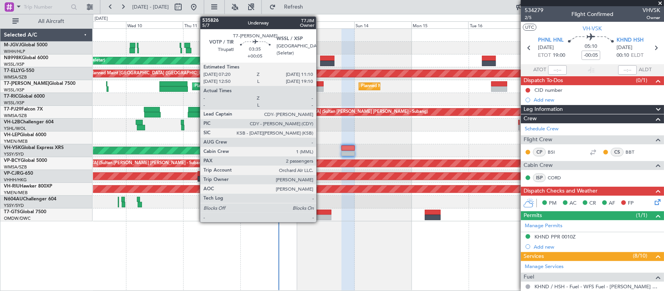
click at [320, 86] on div at bounding box center [318, 88] width 9 height 5
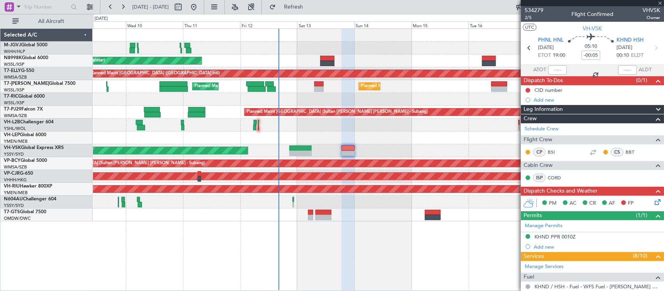
type input "+00:05"
type input "2"
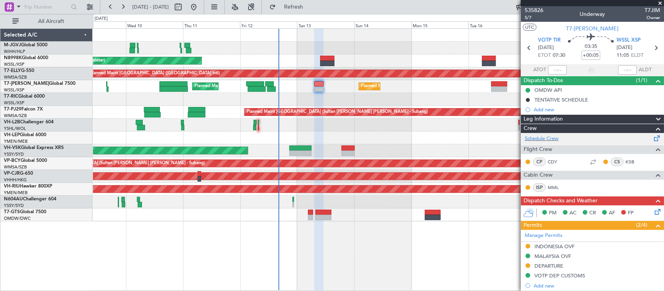
scroll to position [135, 0]
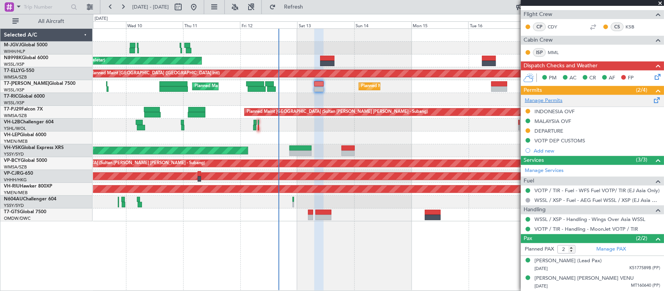
click at [553, 100] on link "Manage Permits" at bounding box center [544, 101] width 38 height 8
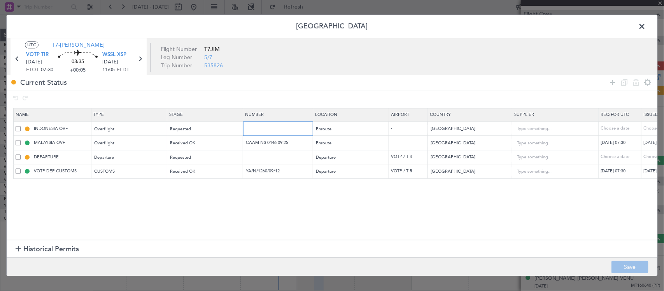
click at [268, 131] on input "text" at bounding box center [279, 128] width 68 height 7
paste input "SI13710"
type input "SI13710"
click at [644, 129] on div "Choose a date" at bounding box center [663, 129] width 40 height 7
select select "9"
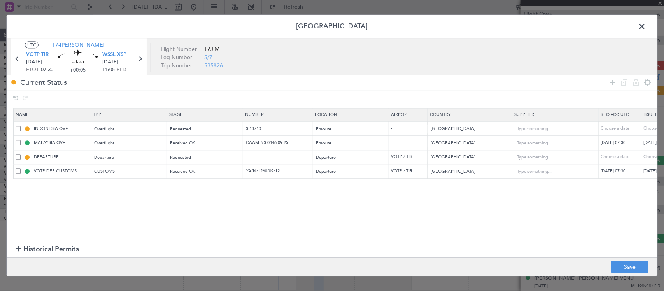
select select "2025"
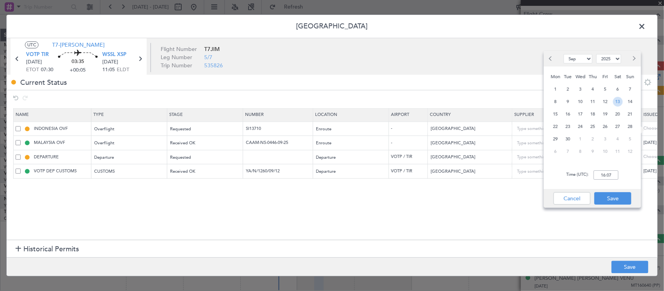
click at [615, 100] on span "13" at bounding box center [618, 102] width 10 height 10
click at [605, 175] on input "00:00" at bounding box center [606, 174] width 25 height 9
type input "07:30"
click at [616, 192] on button "Save" at bounding box center [612, 198] width 37 height 12
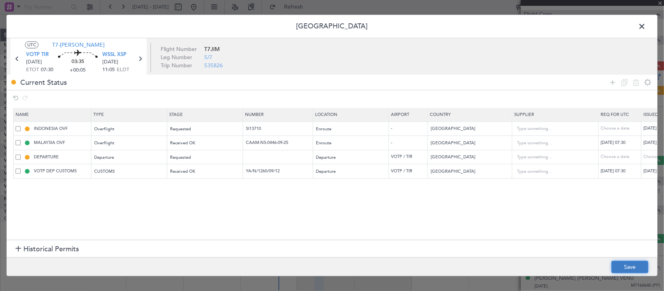
click at [622, 265] on button "Save" at bounding box center [629, 267] width 37 height 12
type input "SI13710"
click at [646, 26] on span at bounding box center [646, 29] width 0 height 16
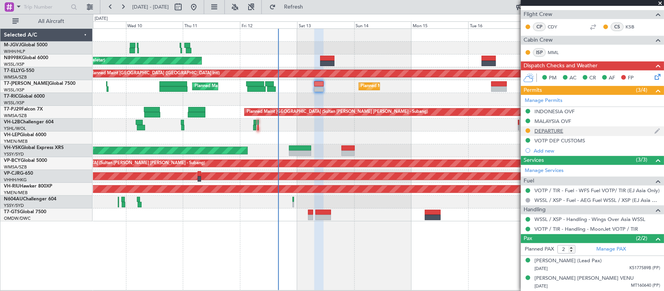
click at [545, 130] on div "DEPARTURE" at bounding box center [548, 131] width 29 height 7
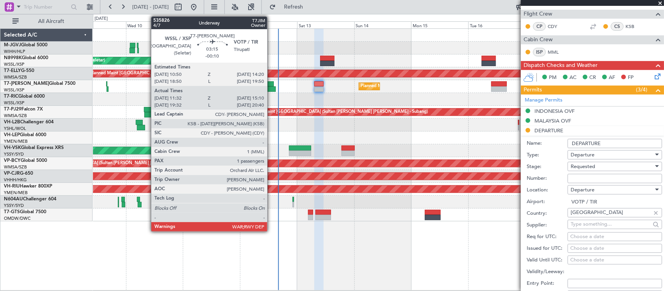
click at [271, 86] on div at bounding box center [271, 88] width 9 height 5
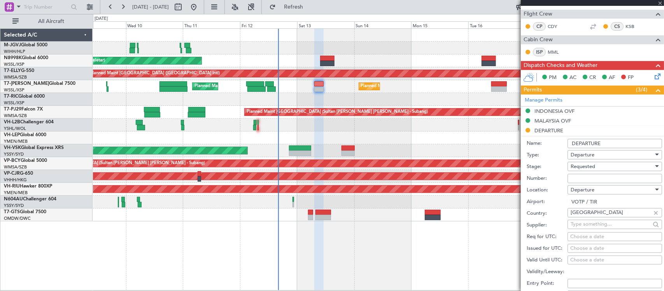
type input "-00:10"
type input "11:42"
type input "15:05"
type input "1"
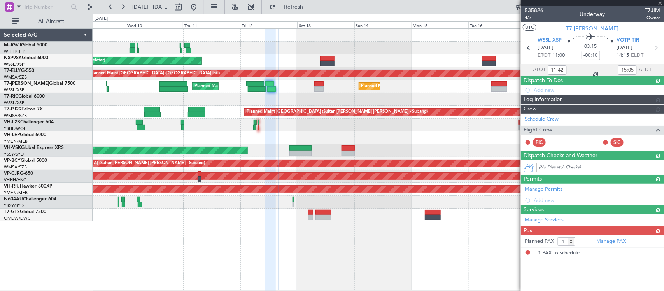
scroll to position [0, 0]
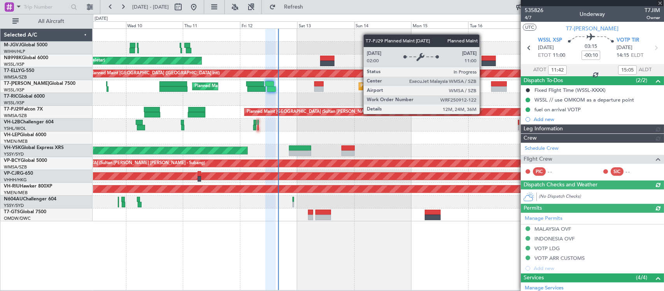
type input "[PERSON_NAME] (KYA)"
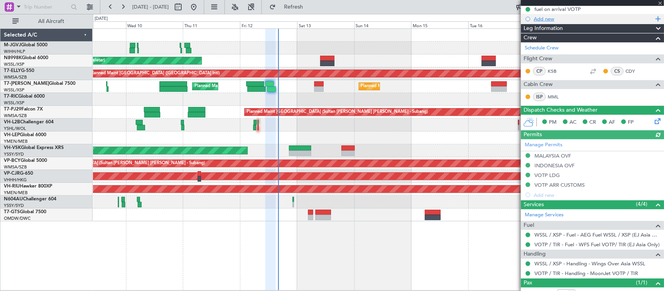
scroll to position [128, 0]
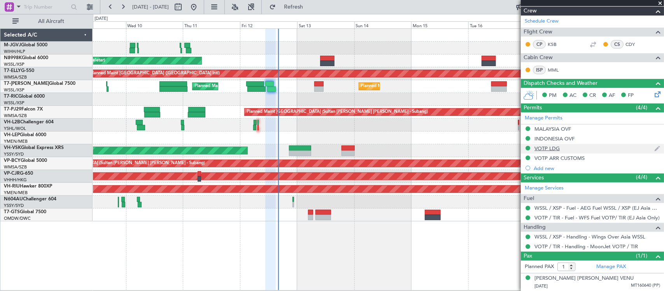
click at [550, 149] on div "VOTP LDG" at bounding box center [546, 148] width 25 height 7
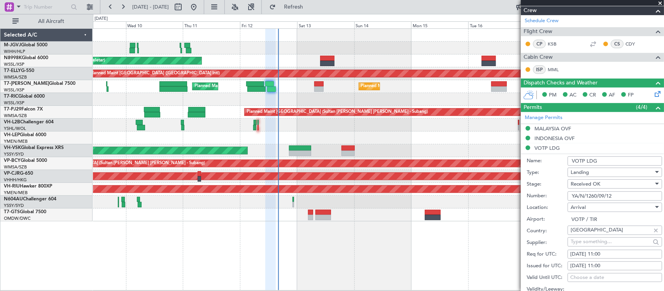
click at [609, 197] on input "YA/N/1260/09/12" at bounding box center [614, 195] width 95 height 9
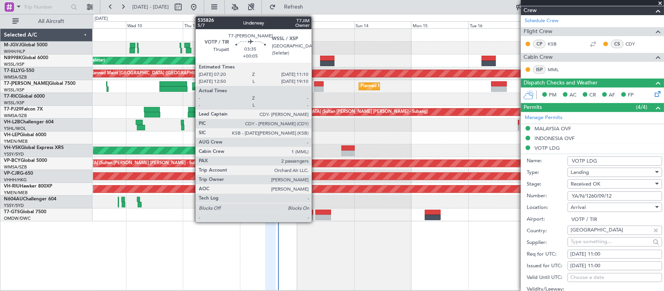
click at [315, 86] on div at bounding box center [318, 88] width 9 height 5
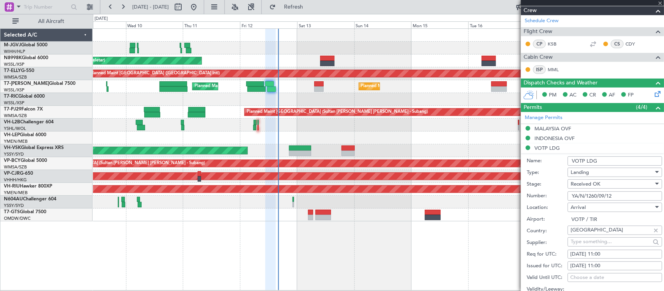
type input "+00:05"
type input "2"
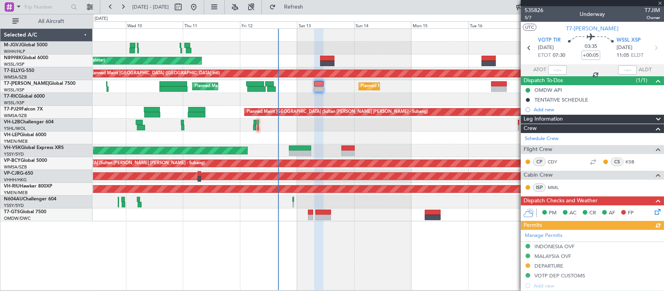
scroll to position [135, 0]
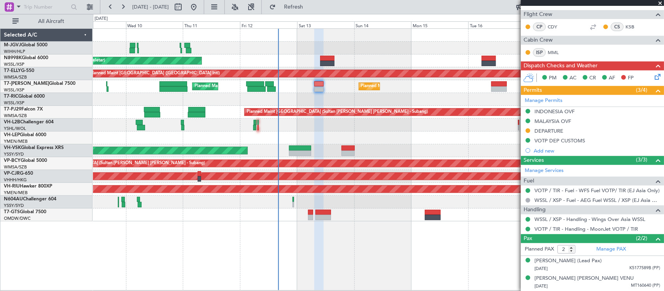
click at [552, 98] on link "Manage Permits" at bounding box center [544, 101] width 38 height 8
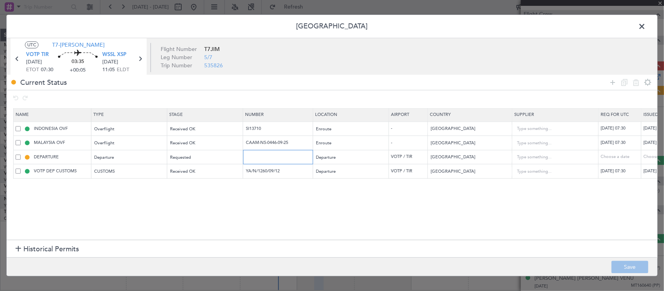
click at [279, 157] on input "text" at bounding box center [279, 157] width 68 height 7
paste input "YA/N/1260/09/12"
type input "YA/N/1260/09/12"
click at [650, 158] on div "Choose a date" at bounding box center [663, 157] width 40 height 7
select select "9"
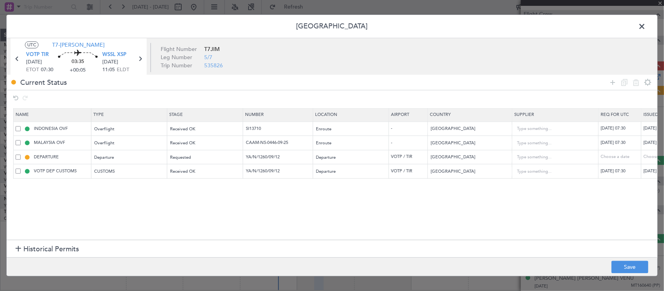
select select "2025"
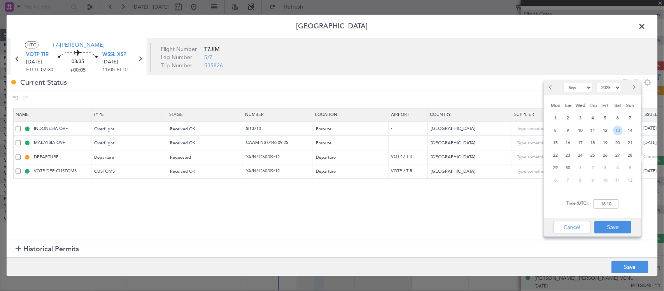
click at [619, 129] on span "13" at bounding box center [618, 131] width 10 height 10
click at [607, 202] on input "00:00" at bounding box center [606, 203] width 25 height 9
type input "07:30"
click at [625, 233] on div "Cancel Save" at bounding box center [592, 227] width 97 height 19
click at [623, 226] on button "Save" at bounding box center [612, 227] width 37 height 12
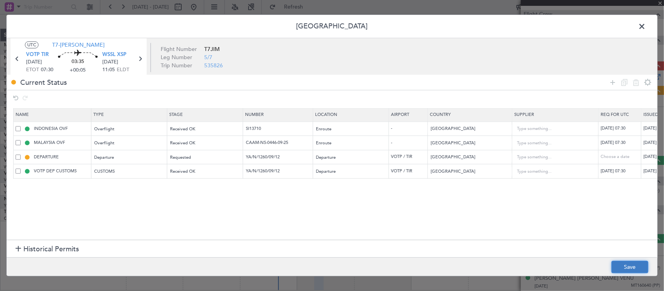
click at [629, 267] on button "Save" at bounding box center [629, 267] width 37 height 12
click at [646, 26] on span at bounding box center [646, 29] width 0 height 16
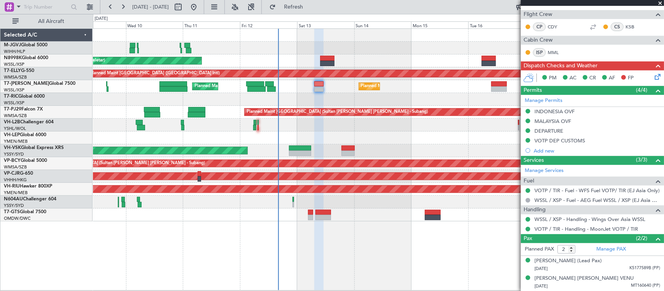
scroll to position [0, 0]
